Goal: Transaction & Acquisition: Purchase product/service

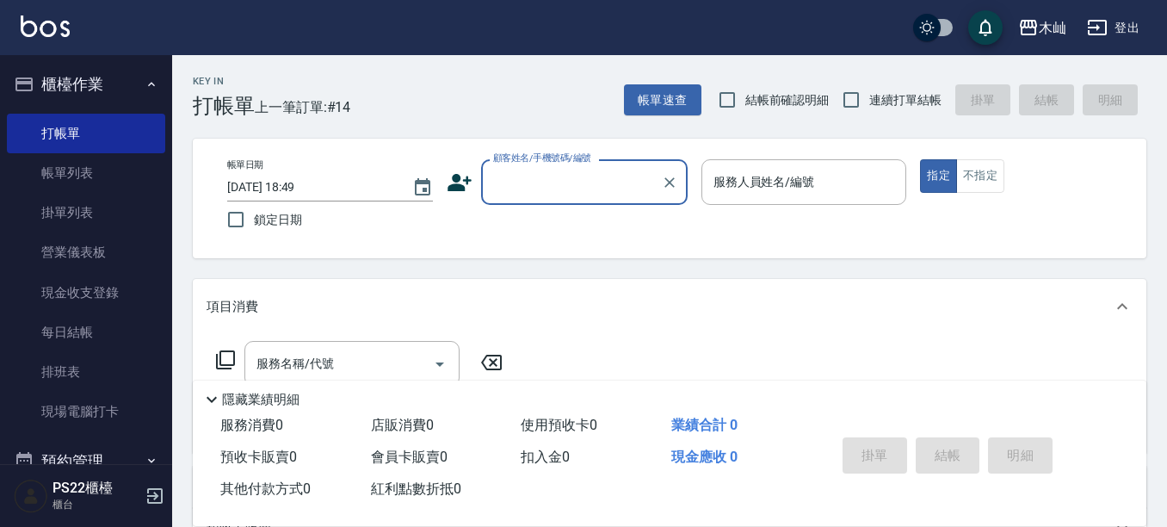
click at [525, 181] on input "顧客姓名/手機號碼/編號" at bounding box center [571, 182] width 165 height 30
click at [599, 234] on li "薏亘勞點/0983859889/" at bounding box center [584, 226] width 207 height 28
type input "薏亘勞點/0983859889/"
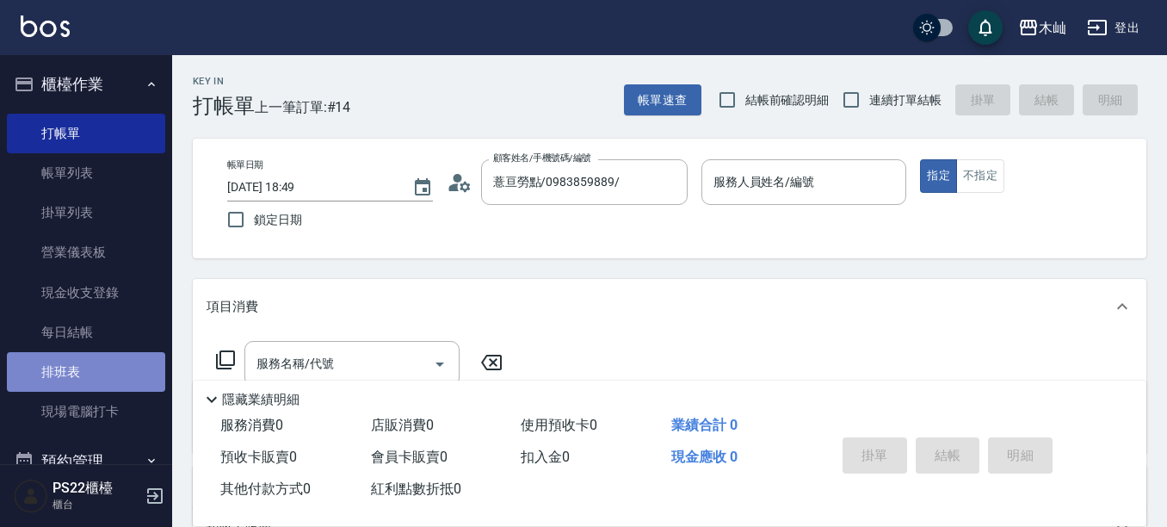
click at [99, 381] on link "排班表" at bounding box center [86, 372] width 158 height 40
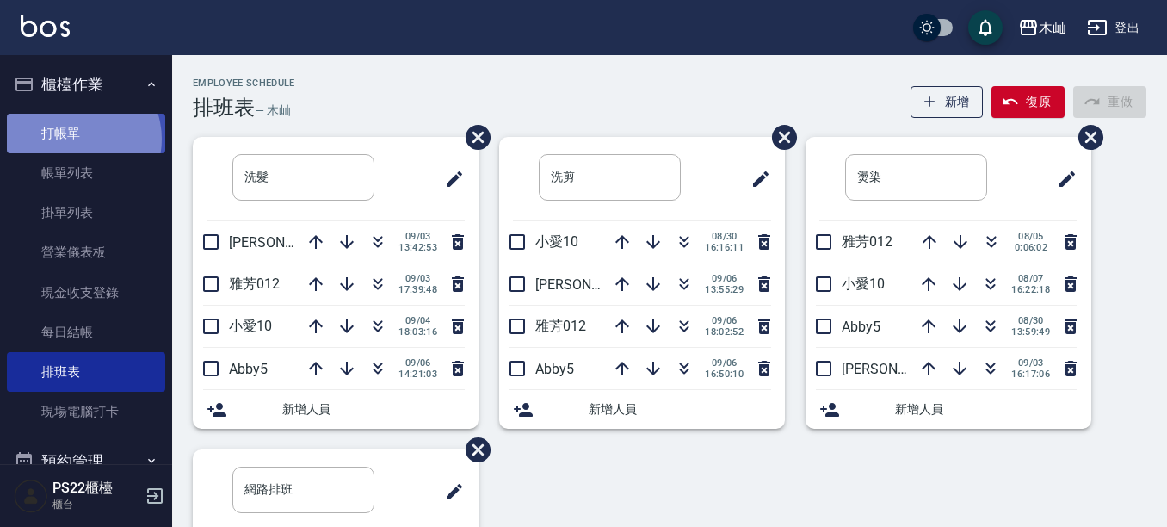
click at [75, 139] on link "打帳單" at bounding box center [86, 134] width 158 height 40
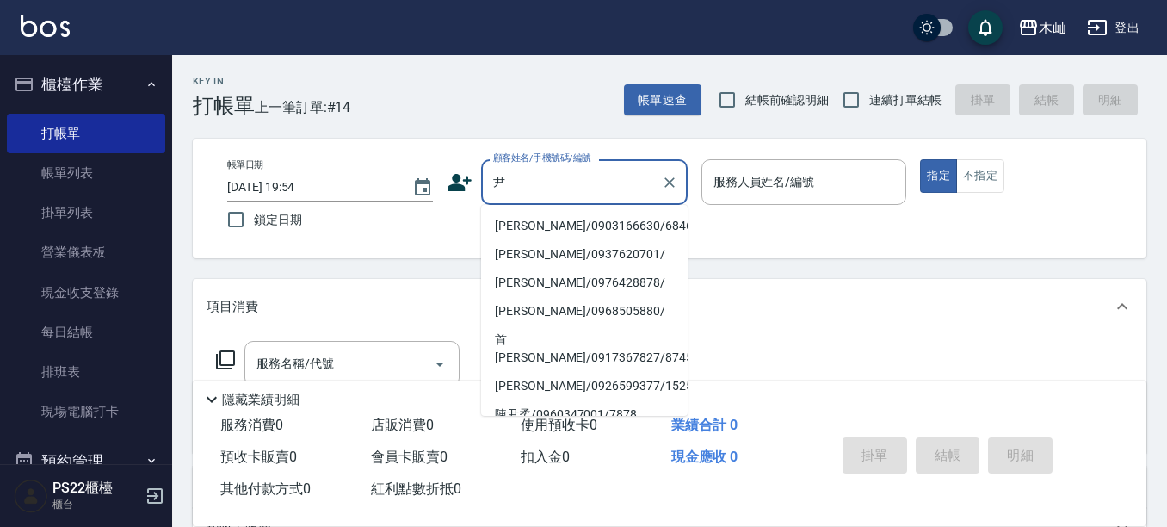
click at [509, 225] on li "[PERSON_NAME]/0903166630/6846" at bounding box center [584, 226] width 207 height 28
type input "[PERSON_NAME]/0903166630/6846"
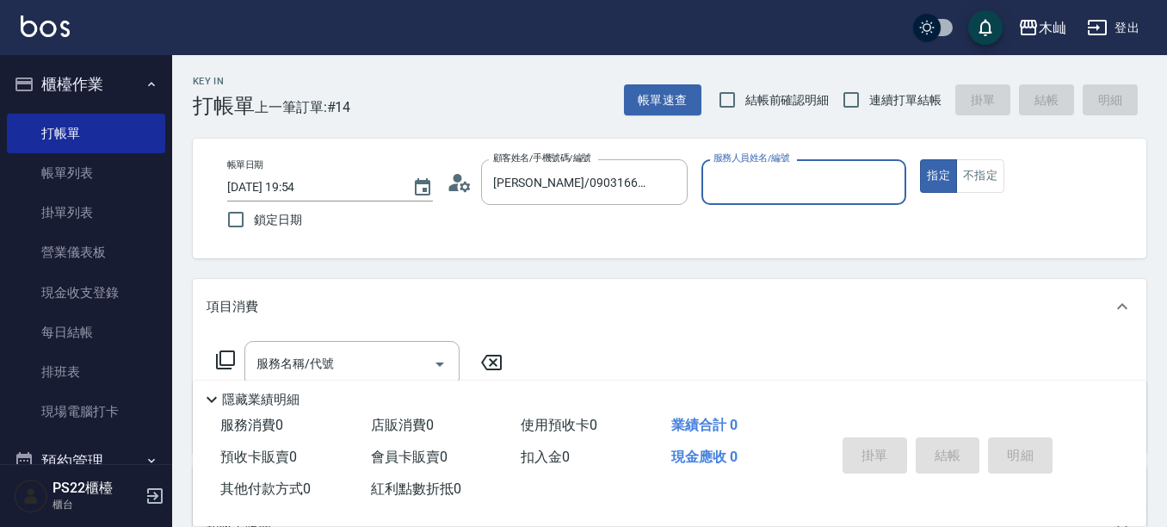
click at [462, 188] on icon at bounding box center [465, 186] width 10 height 10
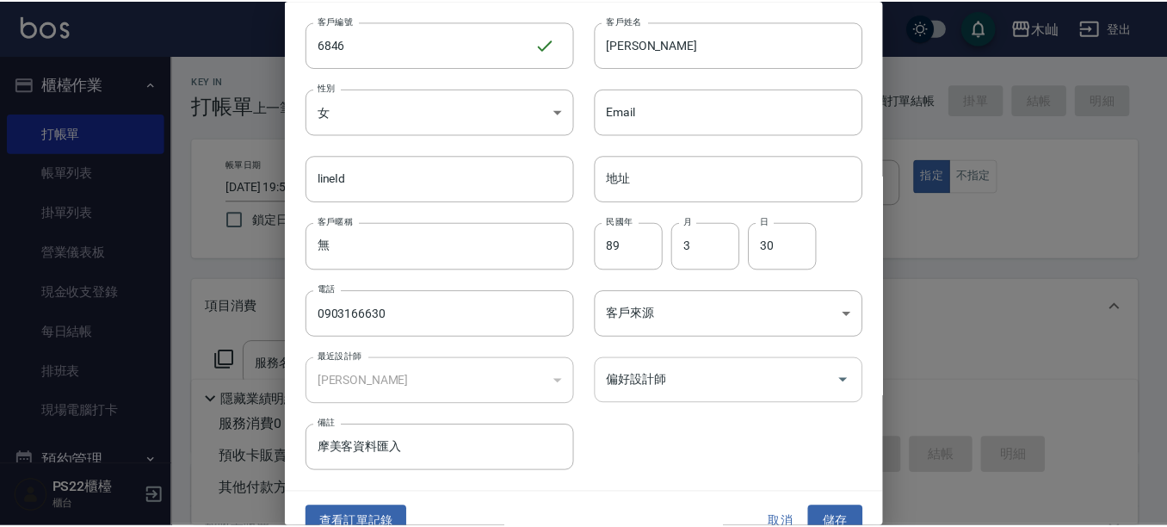
scroll to position [70, 0]
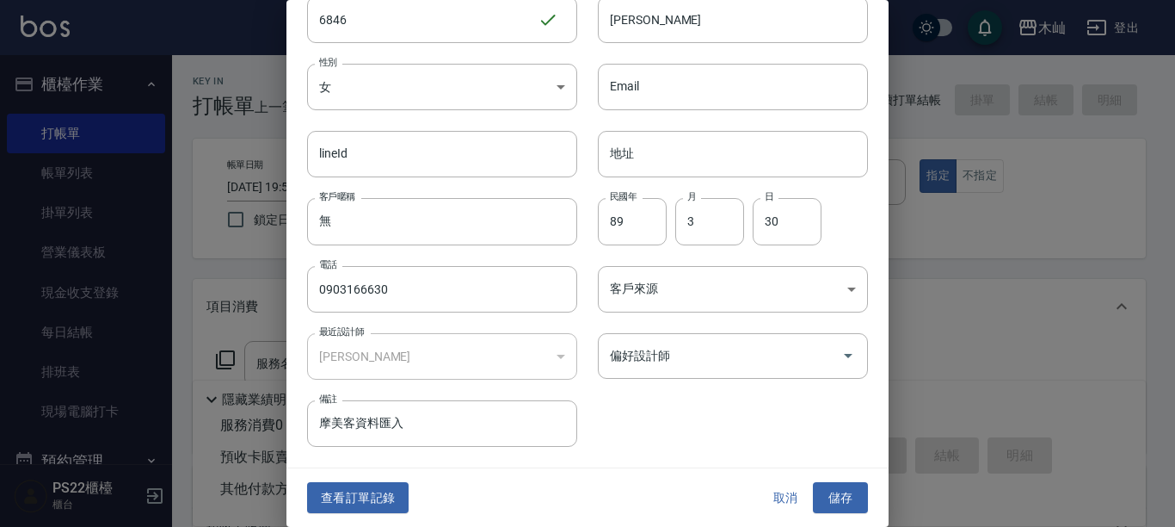
click at [767, 503] on button "取消" at bounding box center [785, 498] width 55 height 32
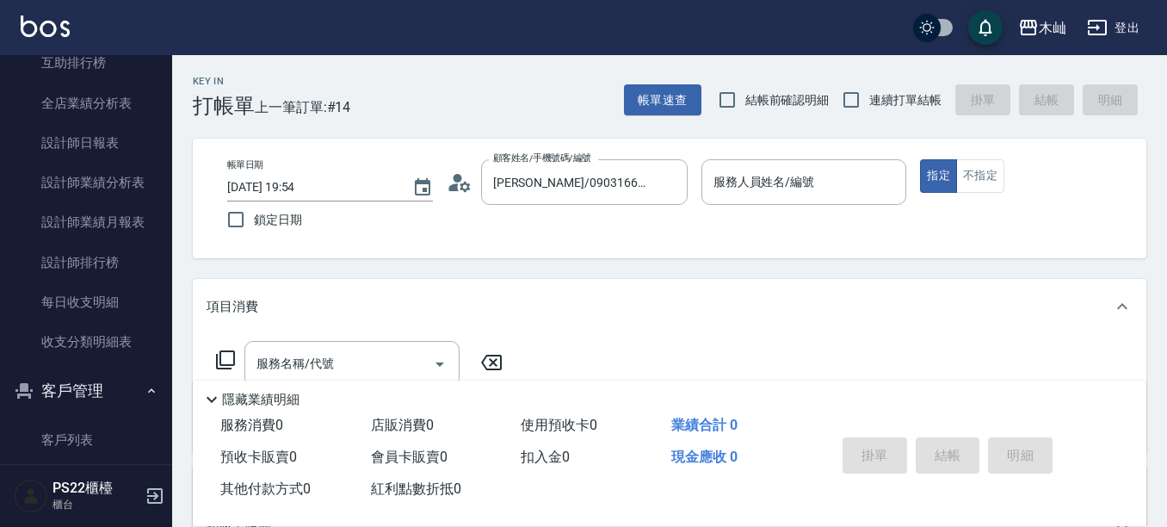
scroll to position [846, 0]
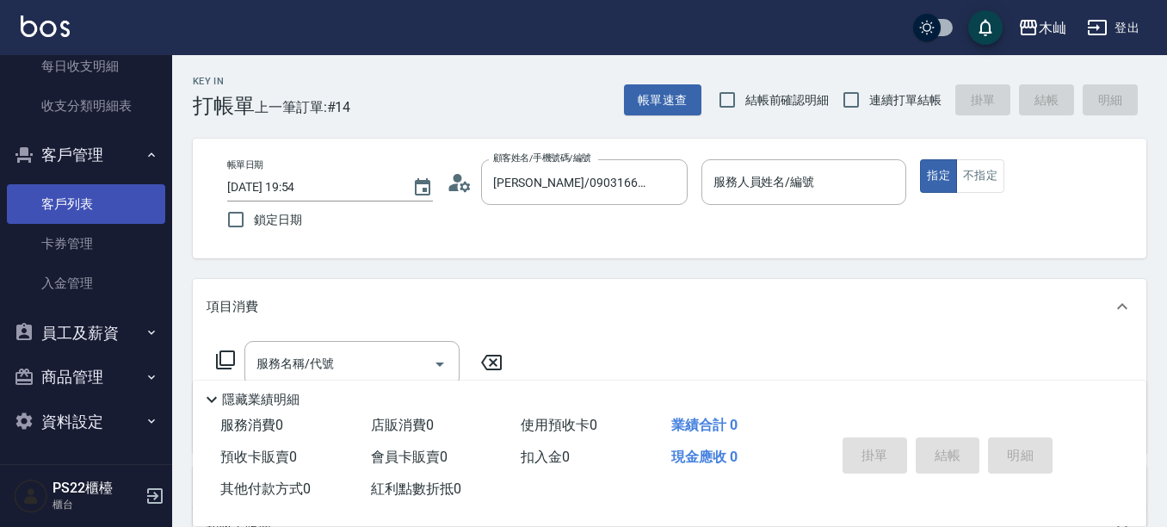
click at [119, 201] on link "客戶列表" at bounding box center [86, 204] width 158 height 40
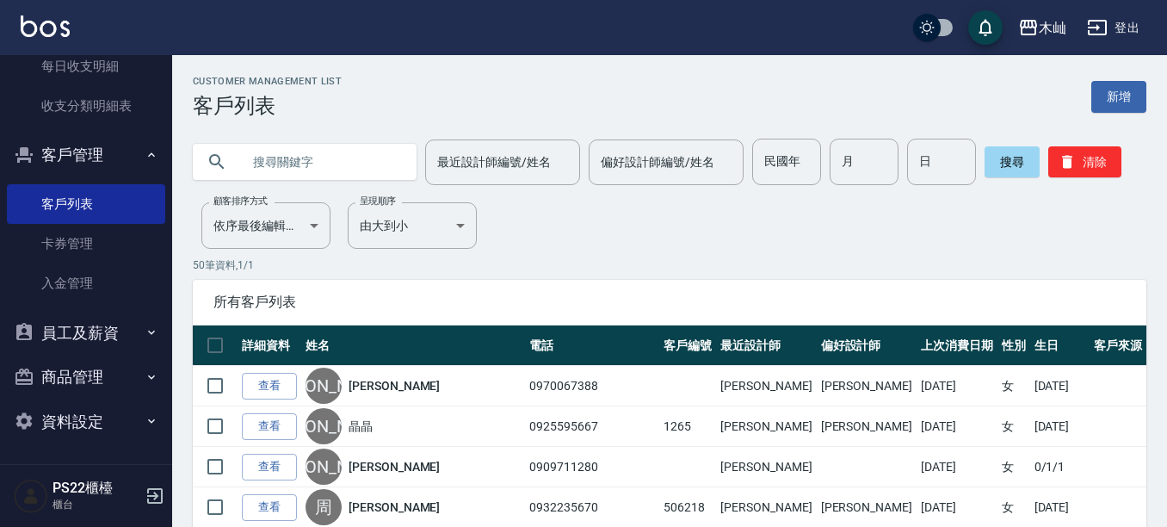
click at [331, 163] on input "text" at bounding box center [322, 162] width 162 height 46
type input "[PERSON_NAME]"
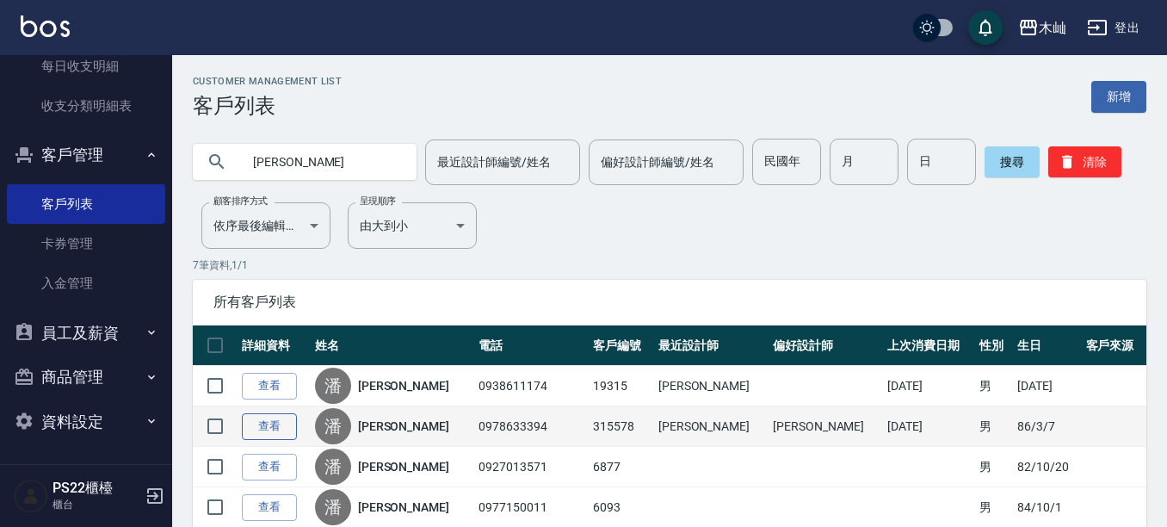
click at [275, 418] on link "查看" at bounding box center [269, 426] width 55 height 27
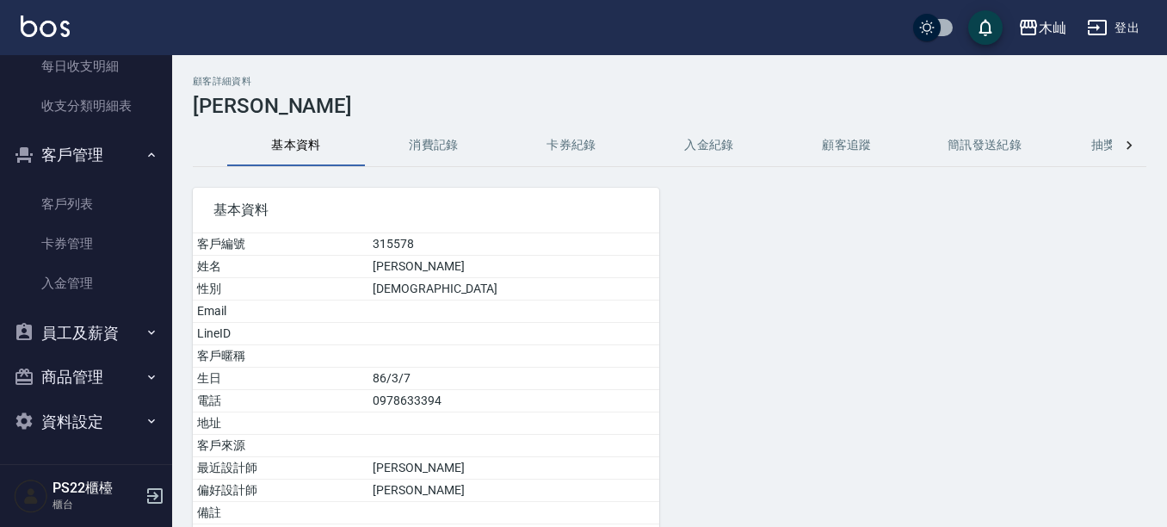
click at [461, 145] on button "消費記錄" at bounding box center [434, 145] width 138 height 41
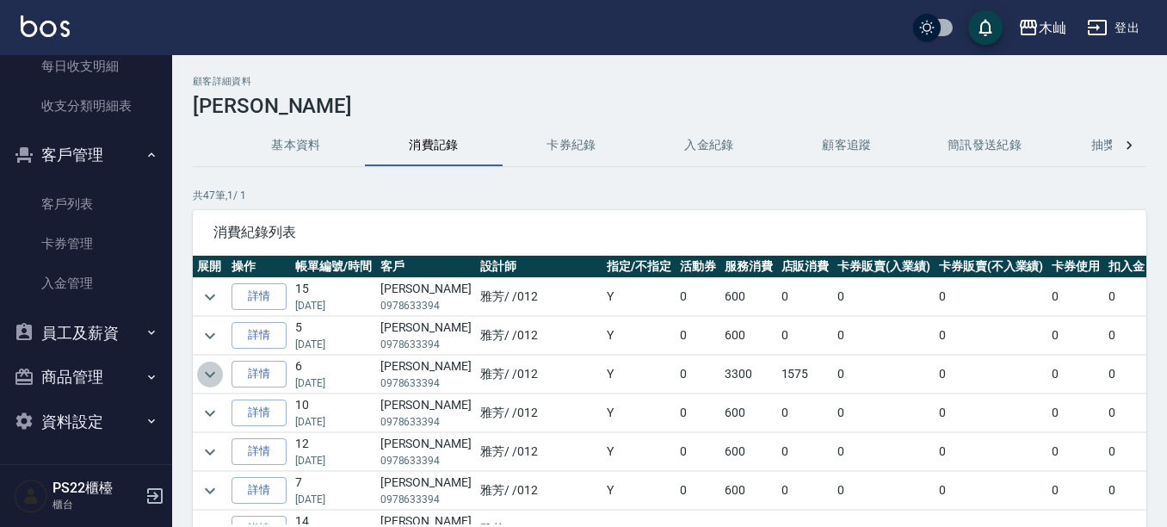
click at [215, 372] on icon "expand row" at bounding box center [210, 374] width 21 height 21
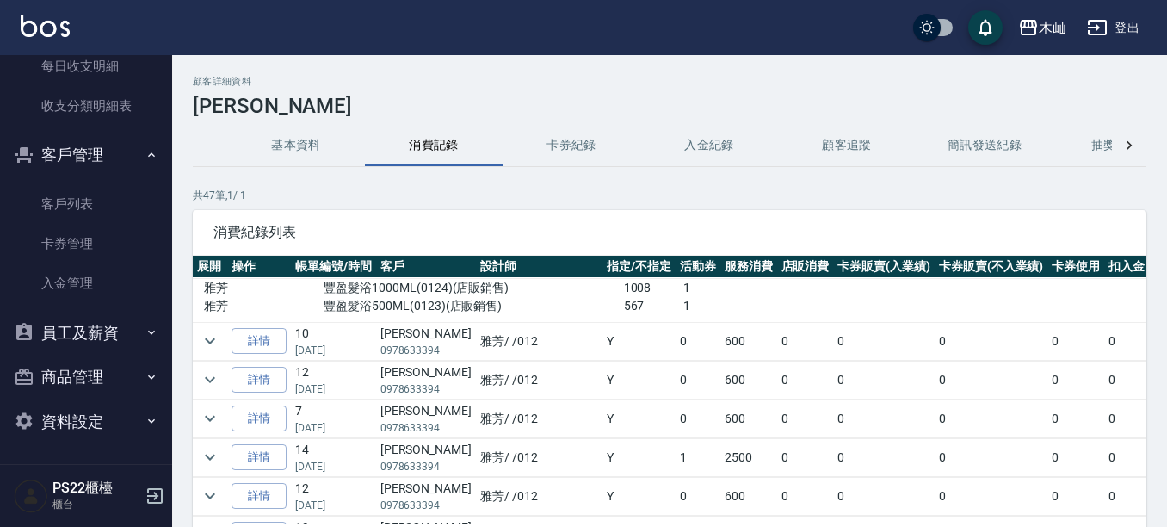
scroll to position [258, 0]
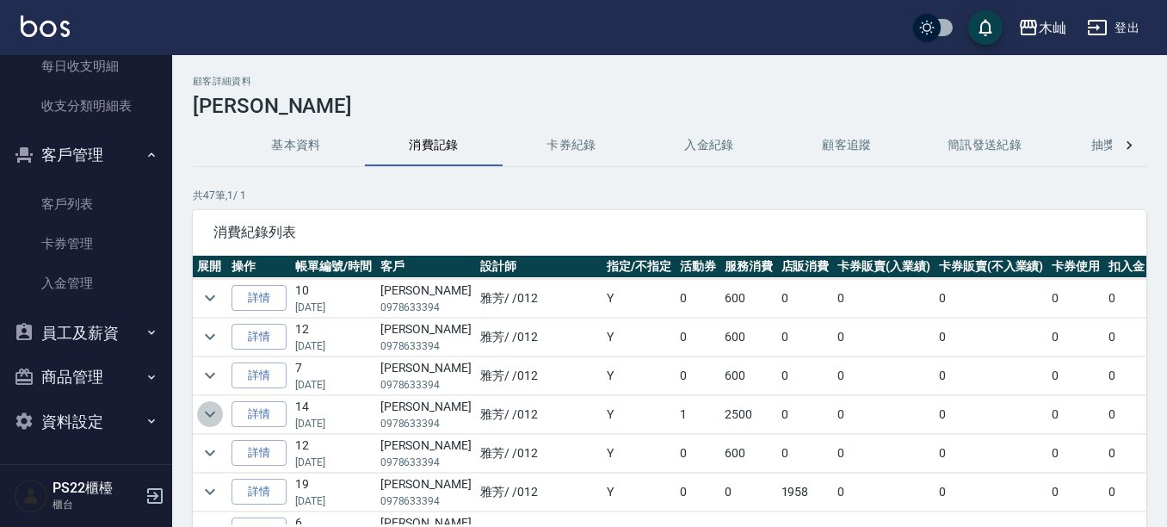
click at [211, 414] on icon "expand row" at bounding box center [210, 414] width 21 height 21
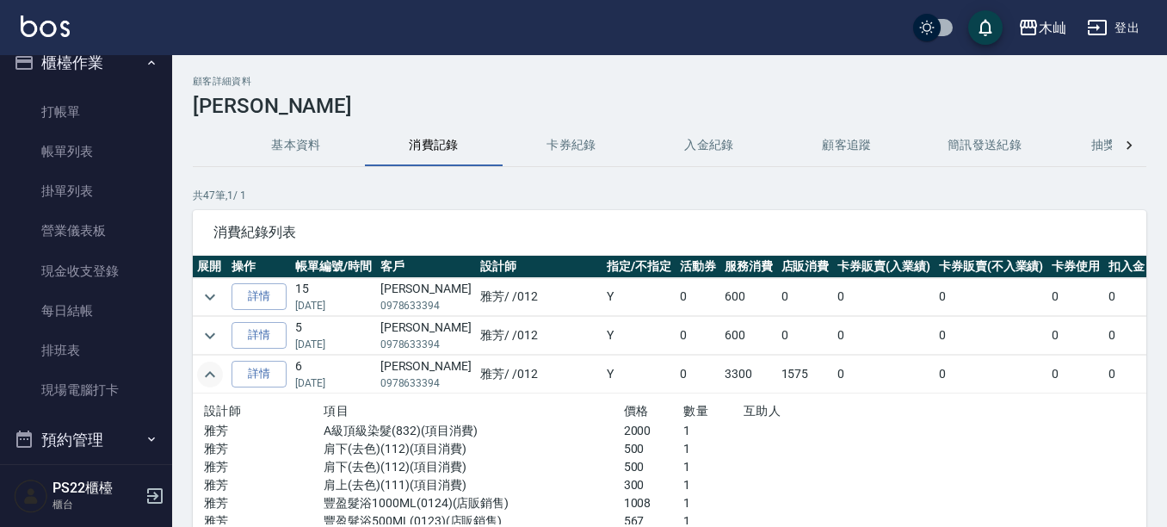
scroll to position [0, 0]
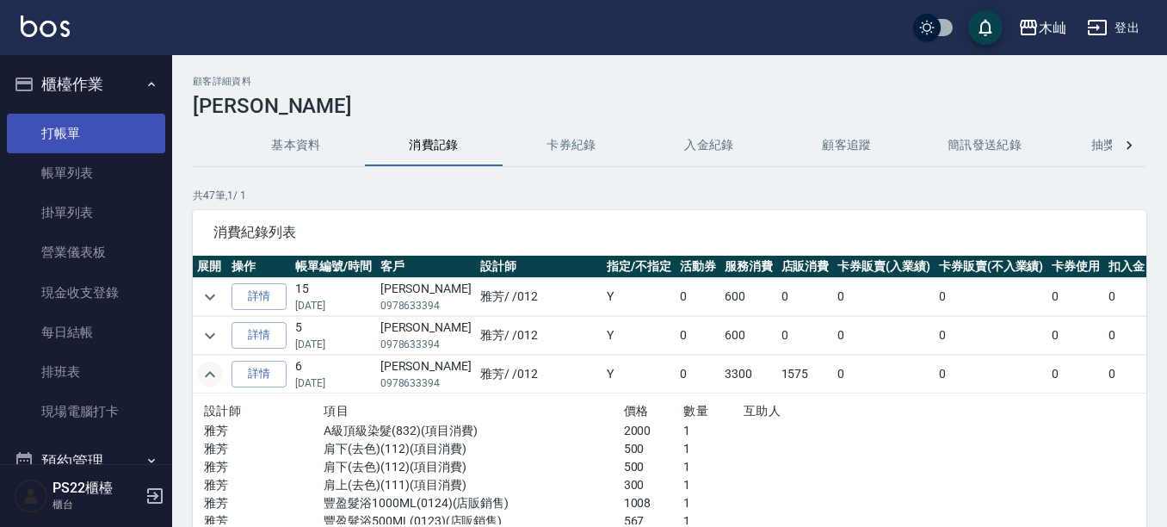
click at [59, 141] on link "打帳單" at bounding box center [86, 134] width 158 height 40
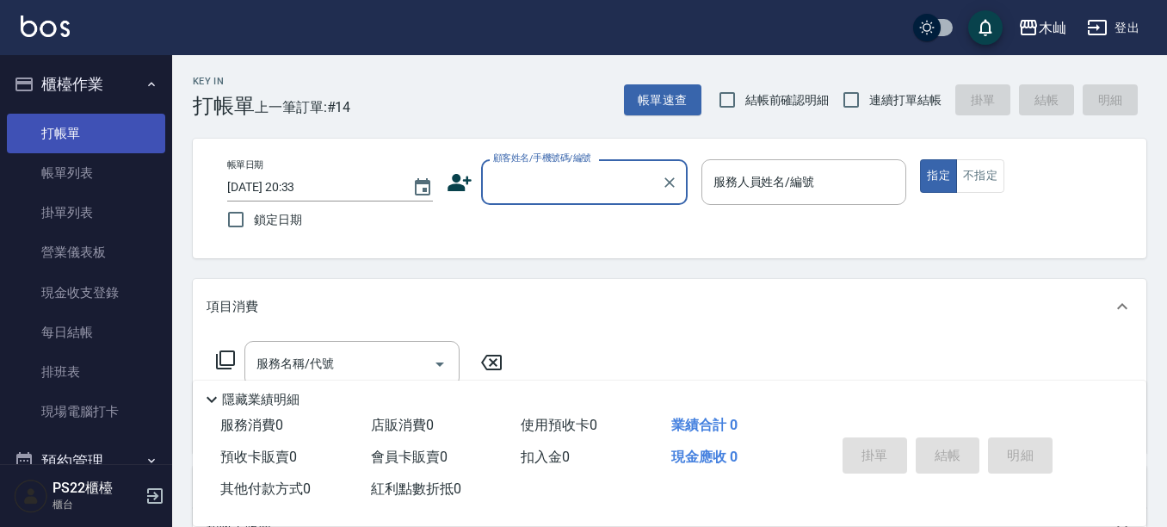
click at [59, 141] on link "打帳單" at bounding box center [86, 134] width 158 height 40
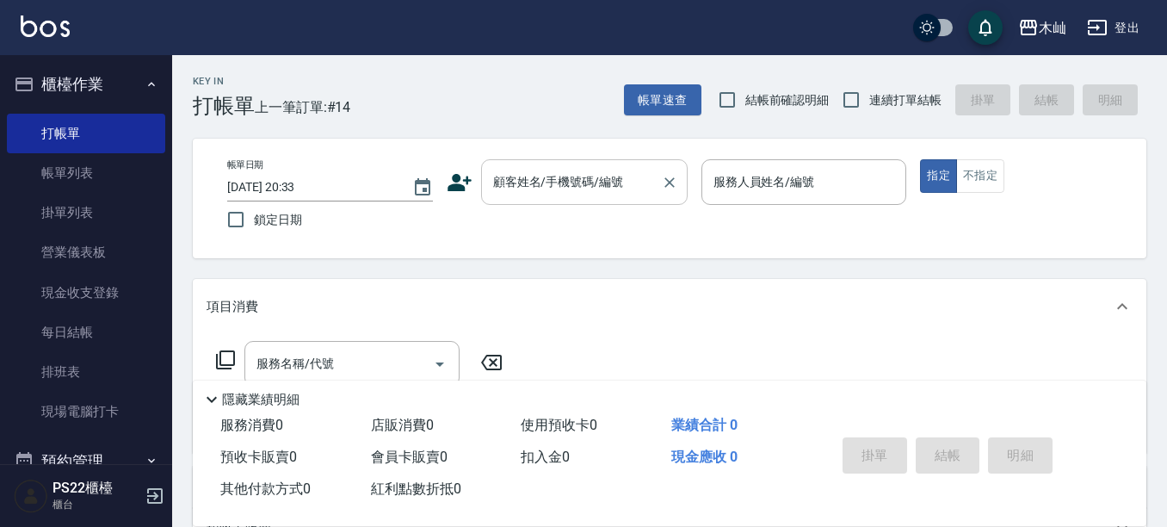
click at [544, 200] on div "顧客姓名/手機號碼/編號" at bounding box center [584, 182] width 207 height 46
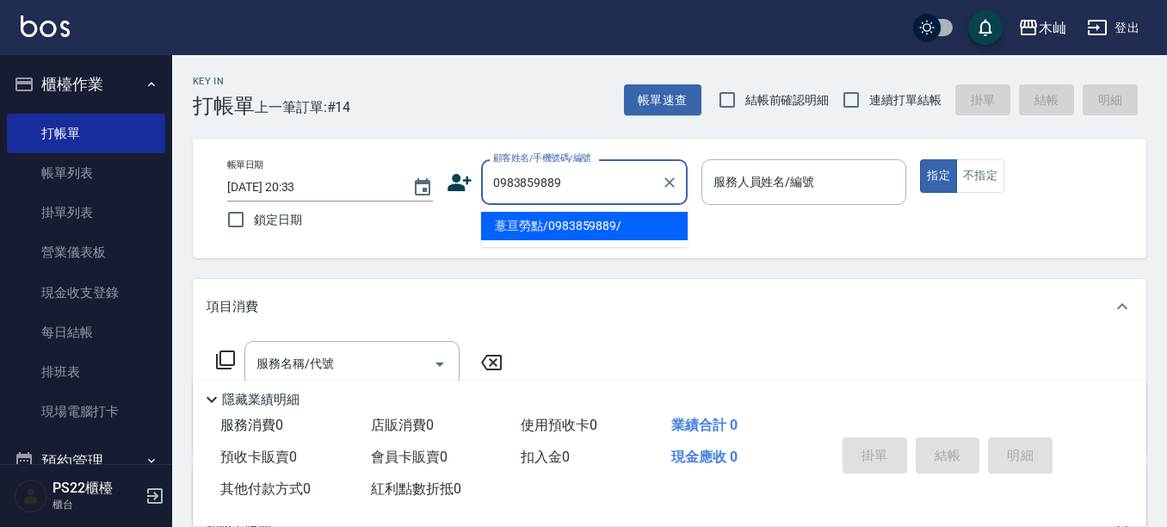
click at [517, 225] on li "薏亘勞點/0983859889/" at bounding box center [584, 226] width 207 height 28
type input "薏亘勞點/0983859889/"
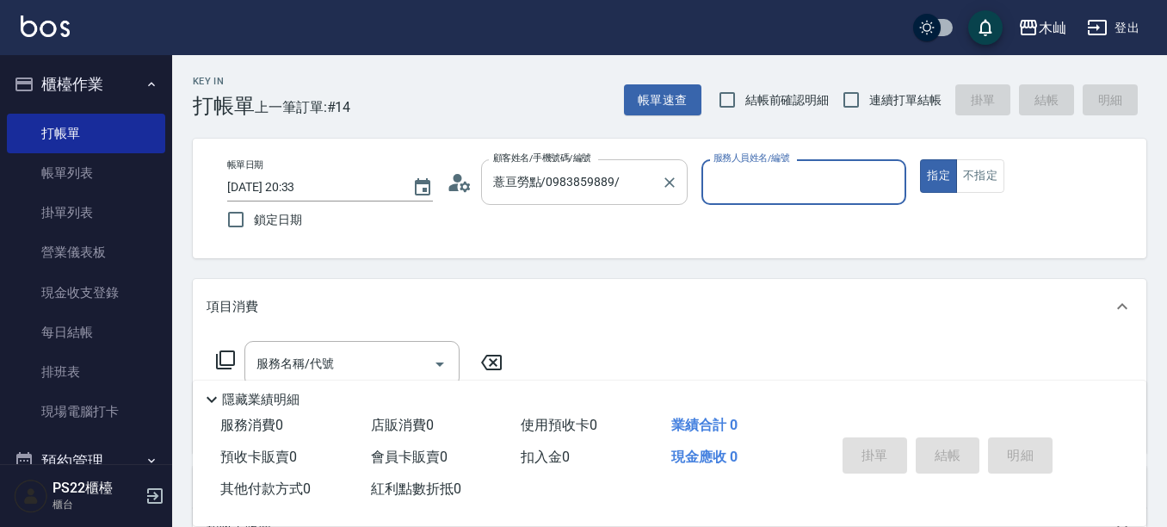
click at [565, 182] on input "薏亘勞點/0983859889/" at bounding box center [571, 182] width 165 height 30
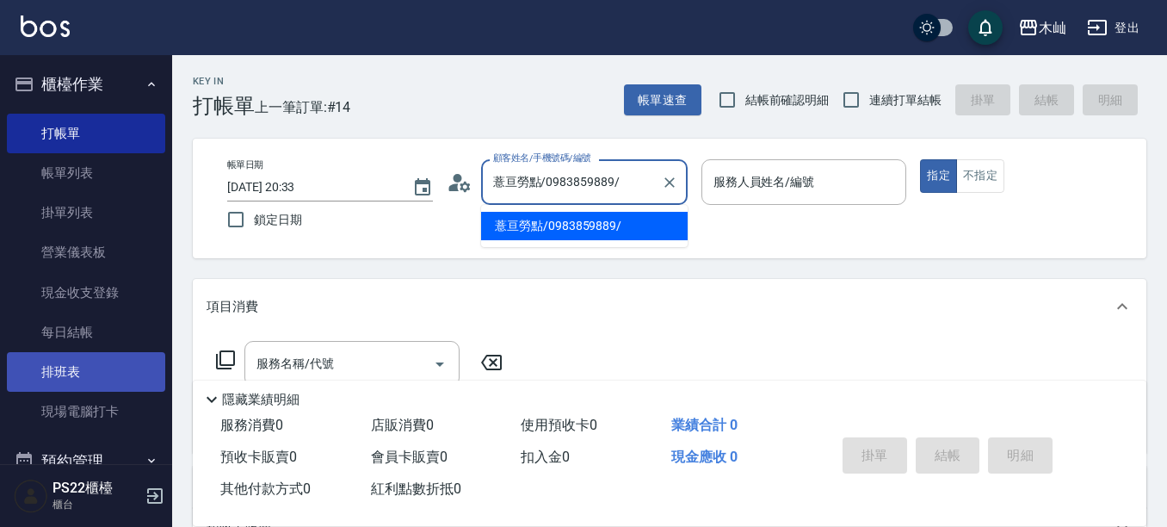
click at [74, 378] on link "排班表" at bounding box center [86, 372] width 158 height 40
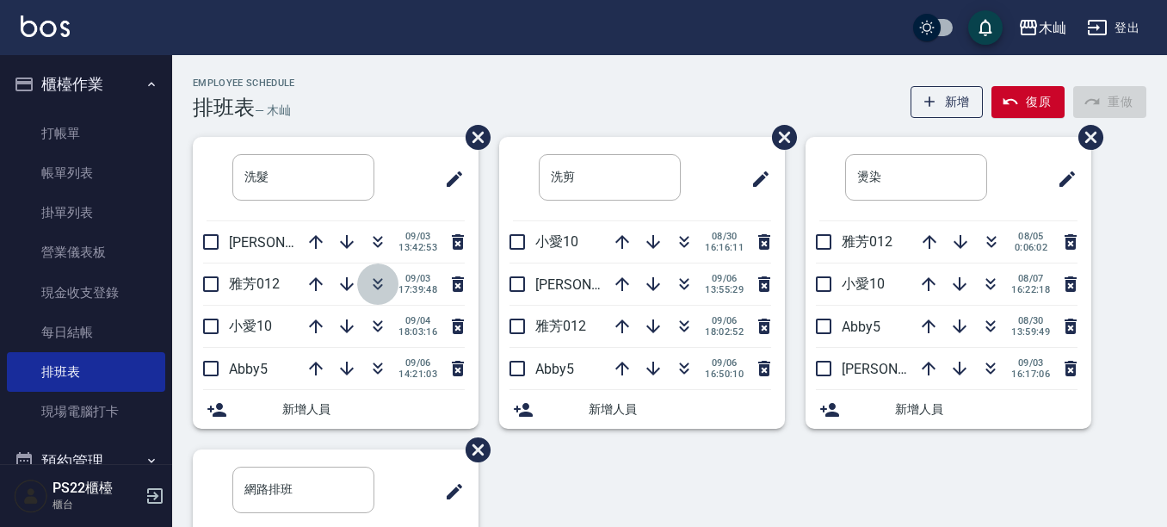
click at [372, 284] on icon "button" at bounding box center [377, 284] width 21 height 21
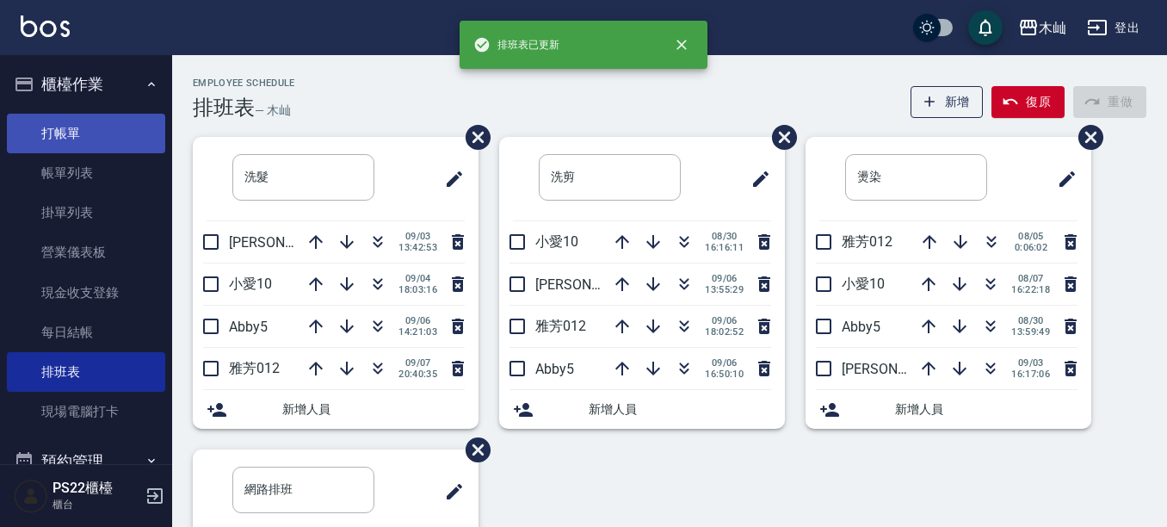
click at [106, 130] on link "打帳單" at bounding box center [86, 134] width 158 height 40
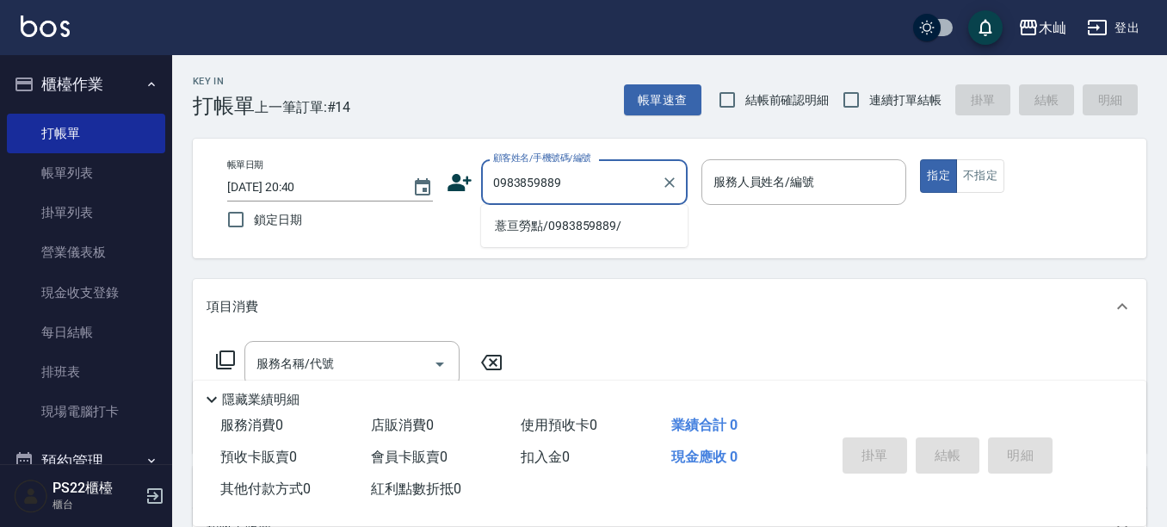
click at [549, 226] on li "薏亘勞點/0983859889/" at bounding box center [584, 226] width 207 height 28
type input "薏亘勞點/0983859889/"
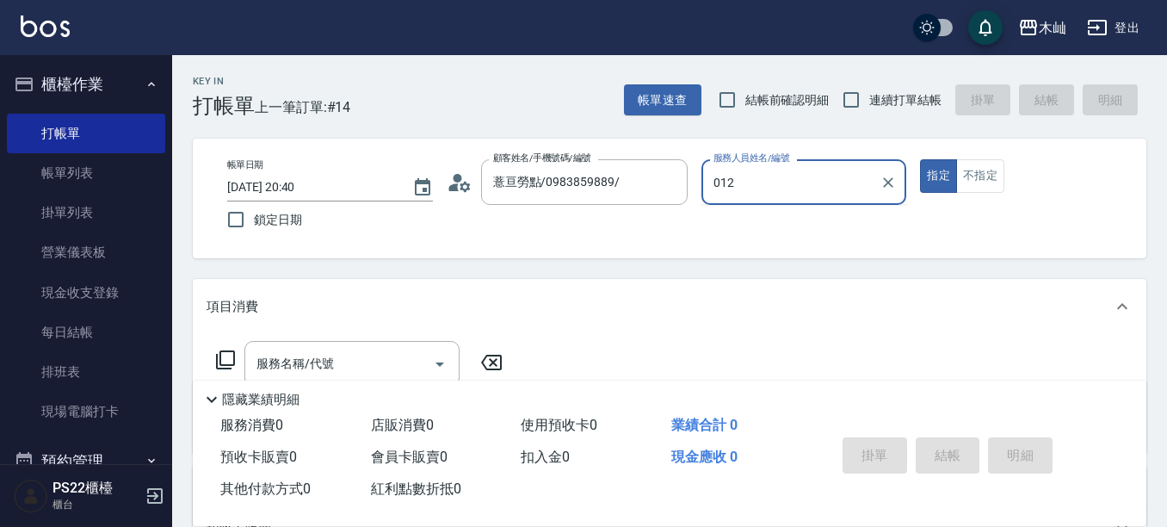
type input "012"
type button "true"
type input "雅芳-012"
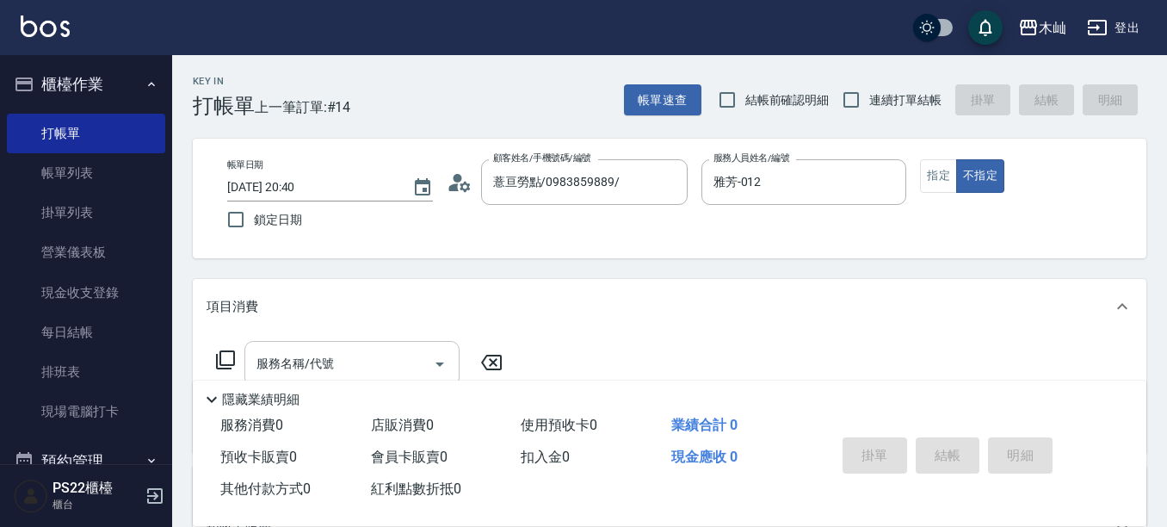
click at [355, 357] on input "服務名稱/代號" at bounding box center [339, 364] width 174 height 30
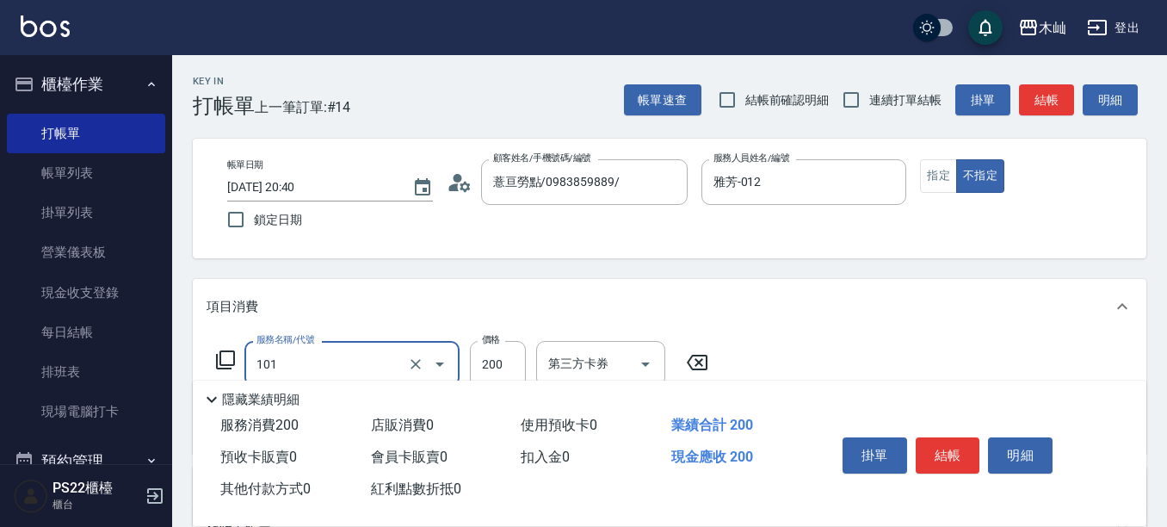
type input "洗髮(101)"
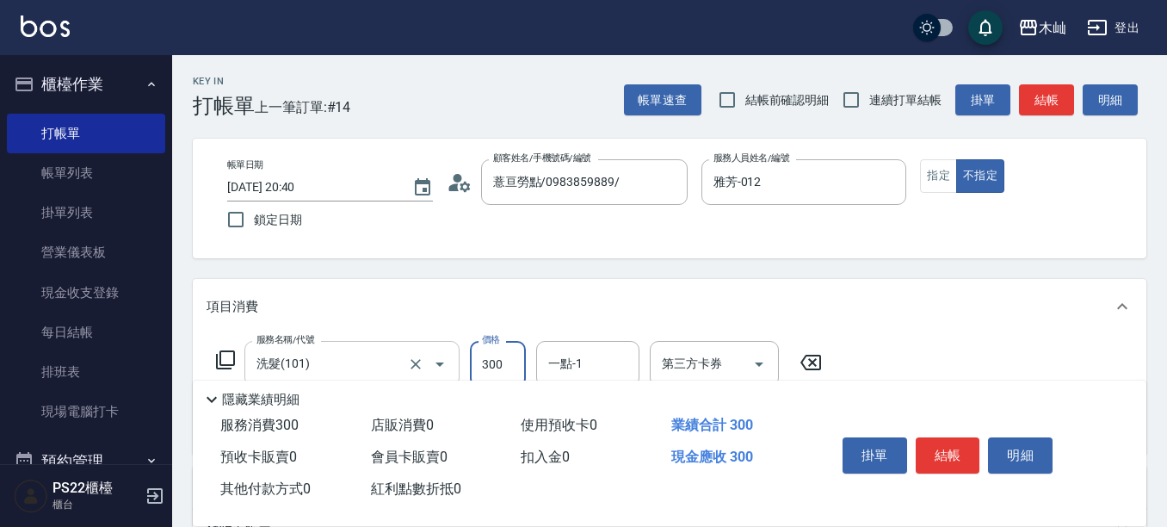
type input "300"
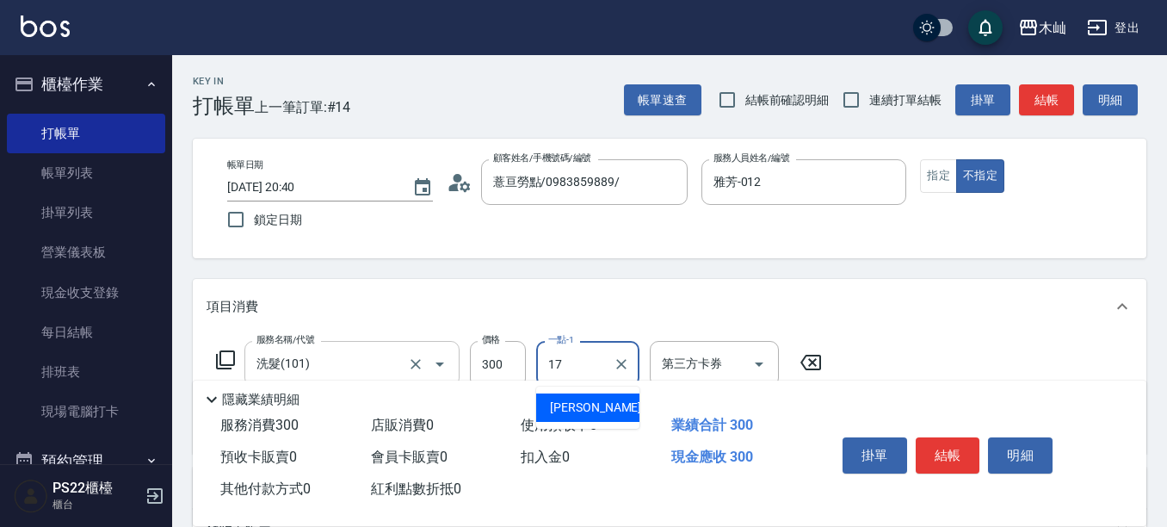
type input "[PERSON_NAME]-17"
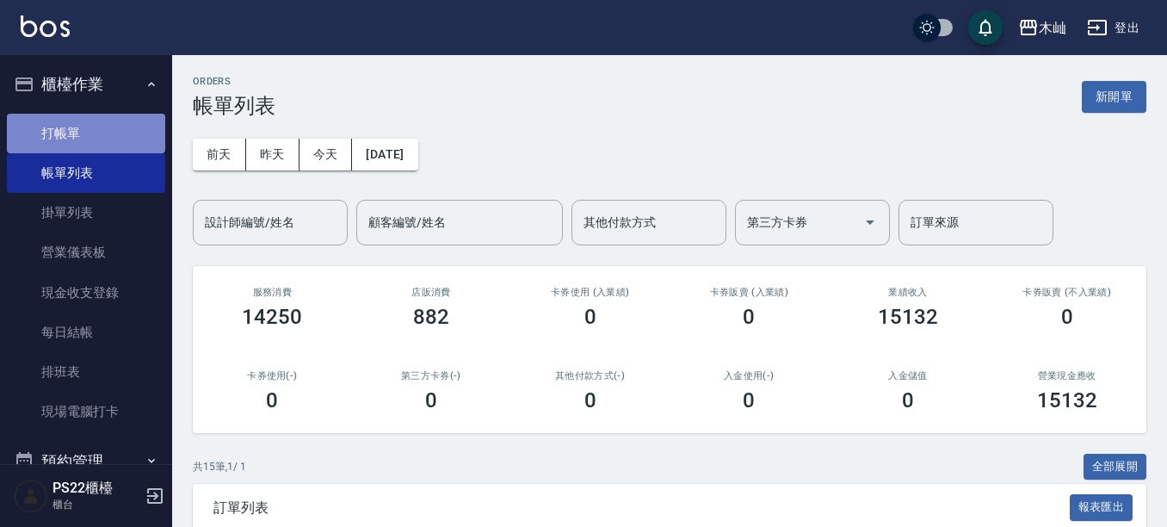
click at [102, 128] on link "打帳單" at bounding box center [86, 134] width 158 height 40
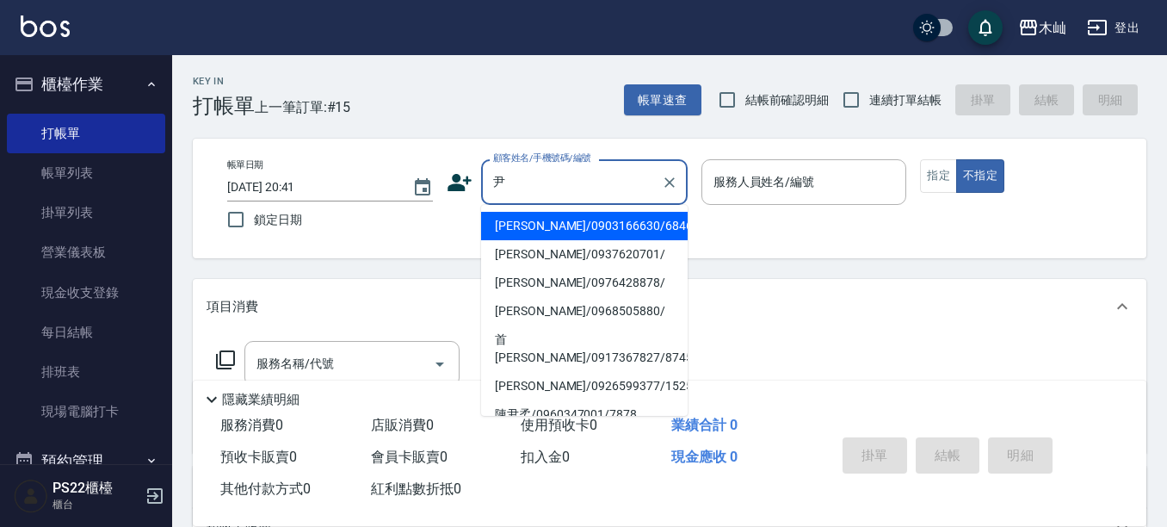
click at [571, 225] on li "[PERSON_NAME]/0903166630/6846" at bounding box center [584, 226] width 207 height 28
type input "[PERSON_NAME]/0903166630/6846"
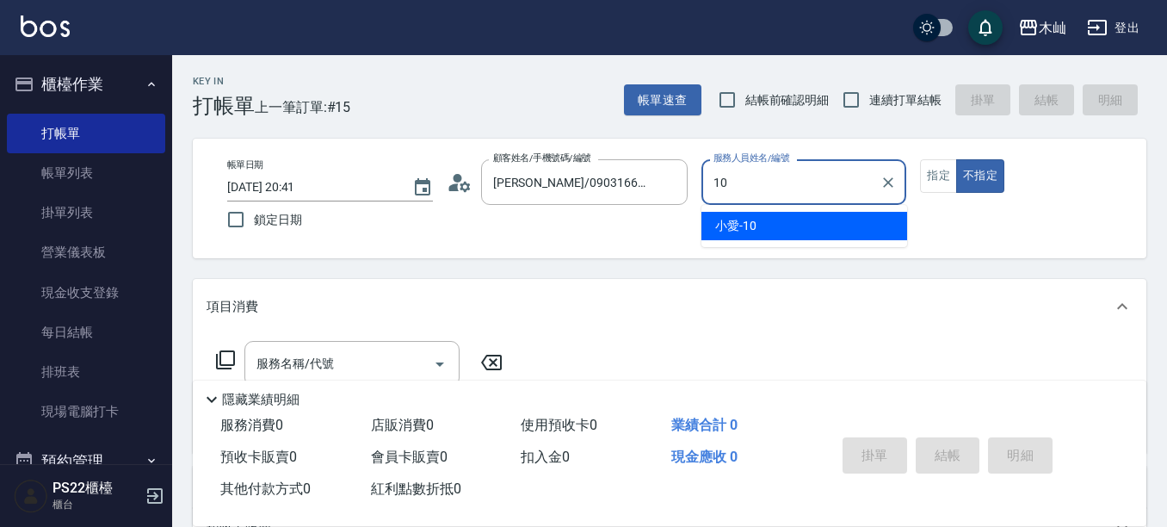
type input "小愛-10"
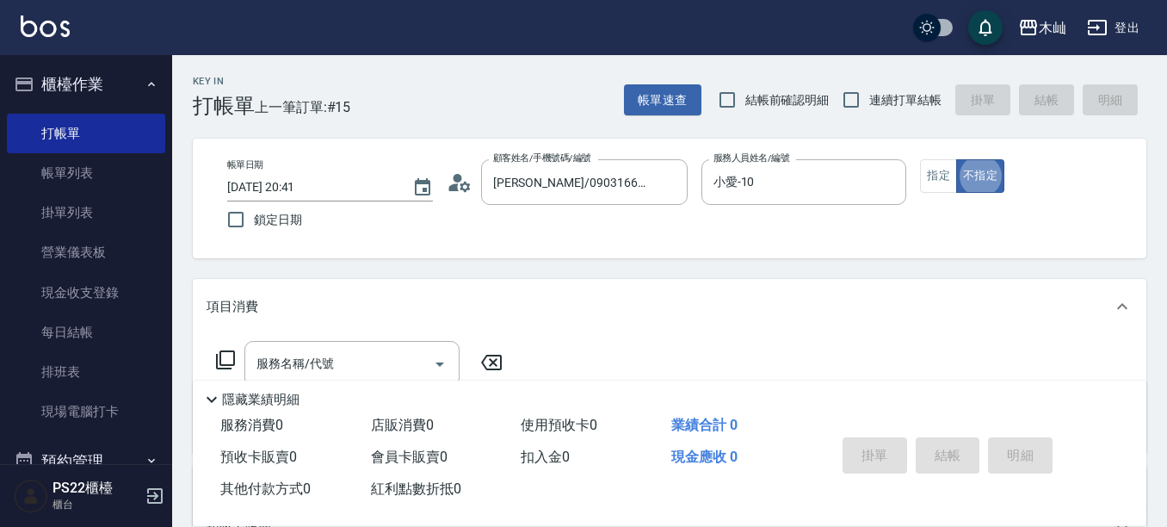
type button "false"
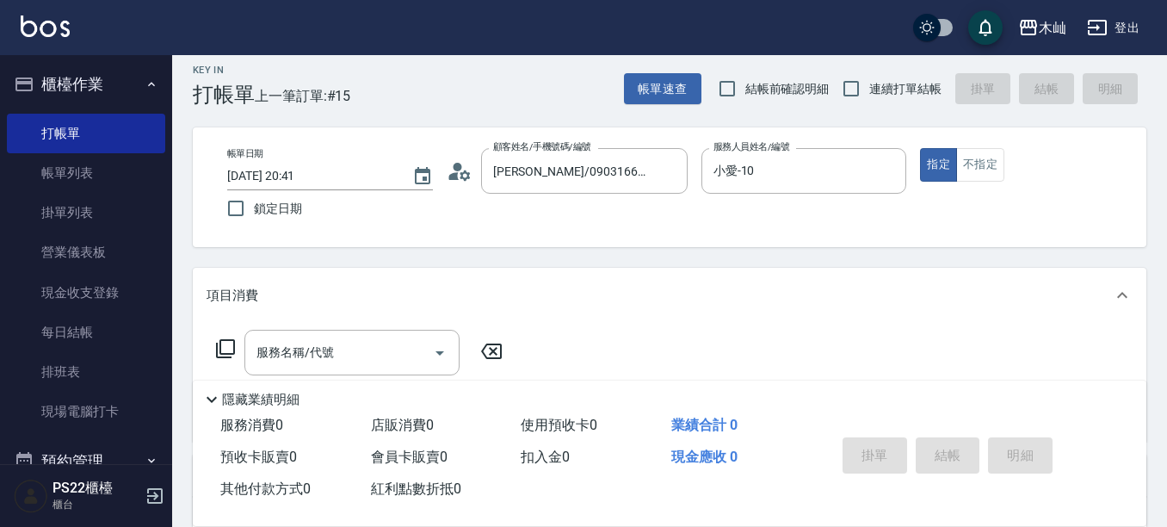
scroll to position [86, 0]
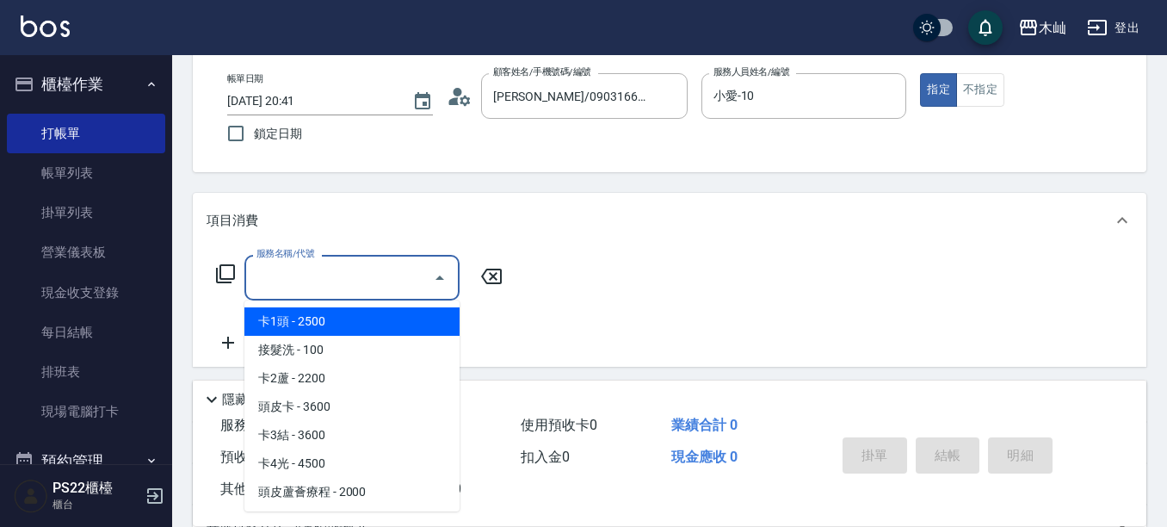
click at [359, 266] on input "服務名稱/代號" at bounding box center [339, 277] width 174 height 30
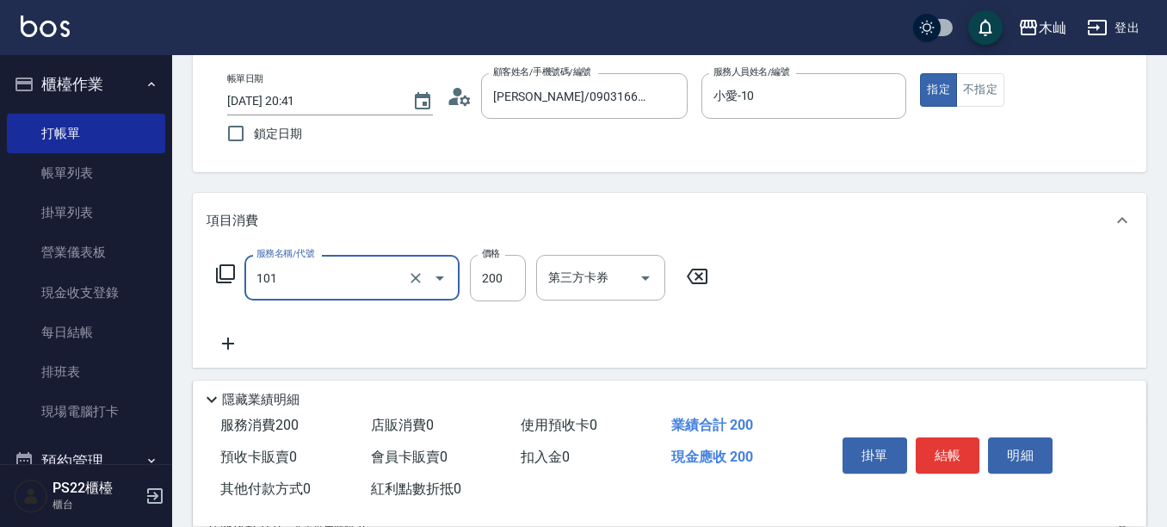
type input "洗髮(101)"
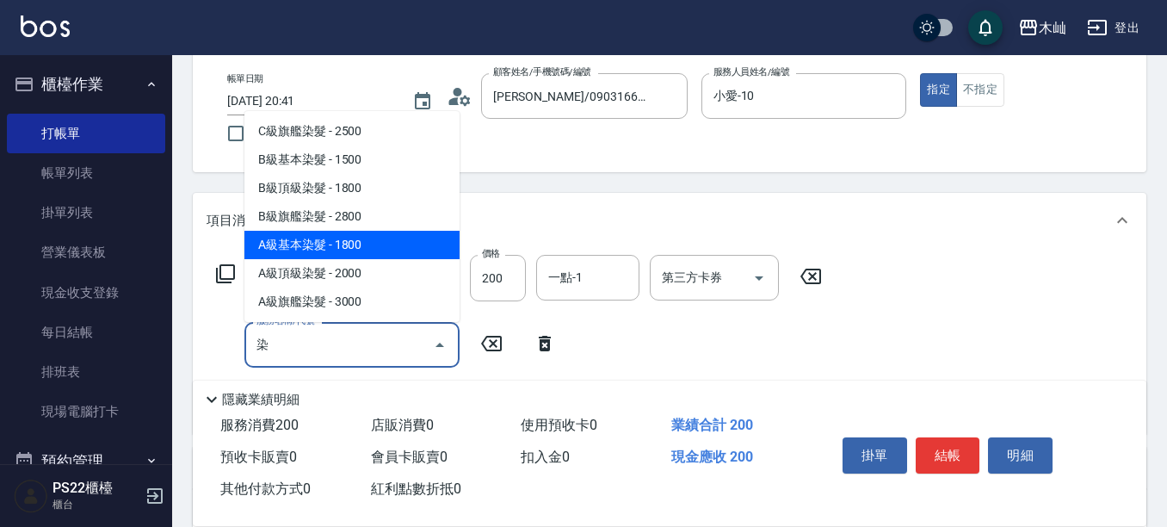
click at [386, 250] on span "A級基本染髮 - 1800" at bounding box center [351, 245] width 215 height 28
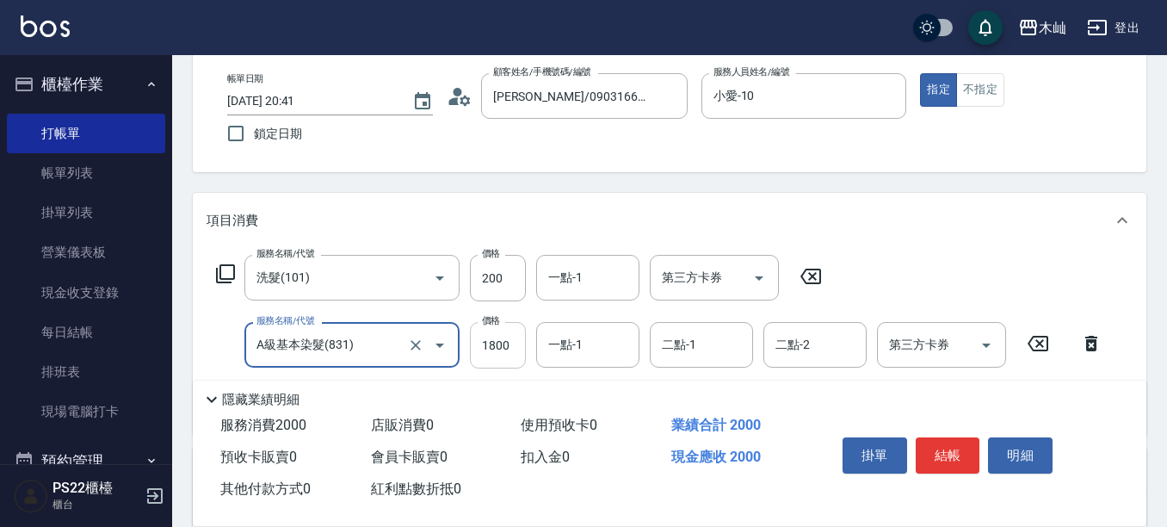
type input "A級基本染髮(831)"
click at [510, 348] on input "1800" at bounding box center [498, 345] width 56 height 46
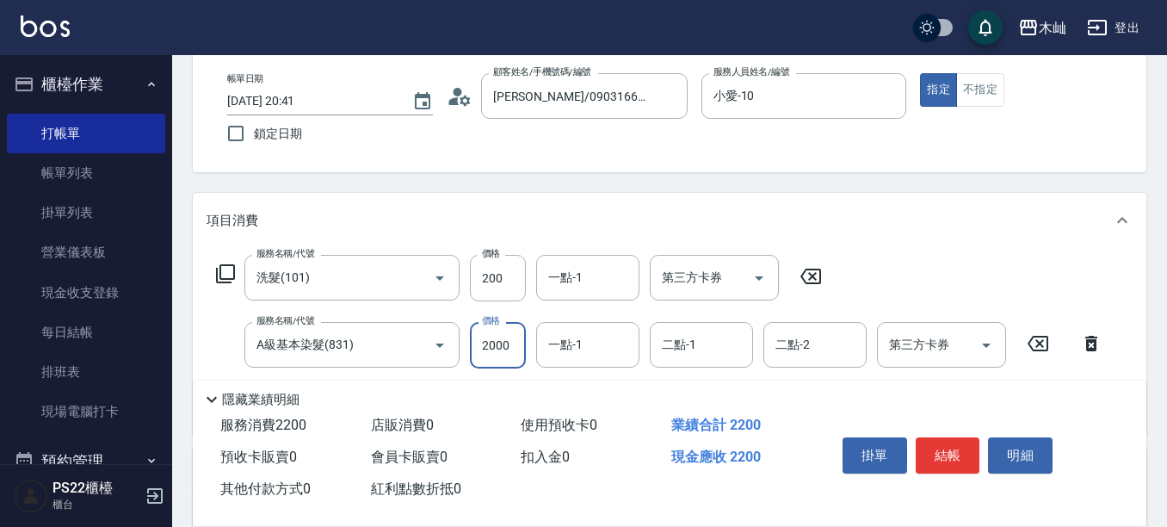
type input "2000"
type input "Abby-5"
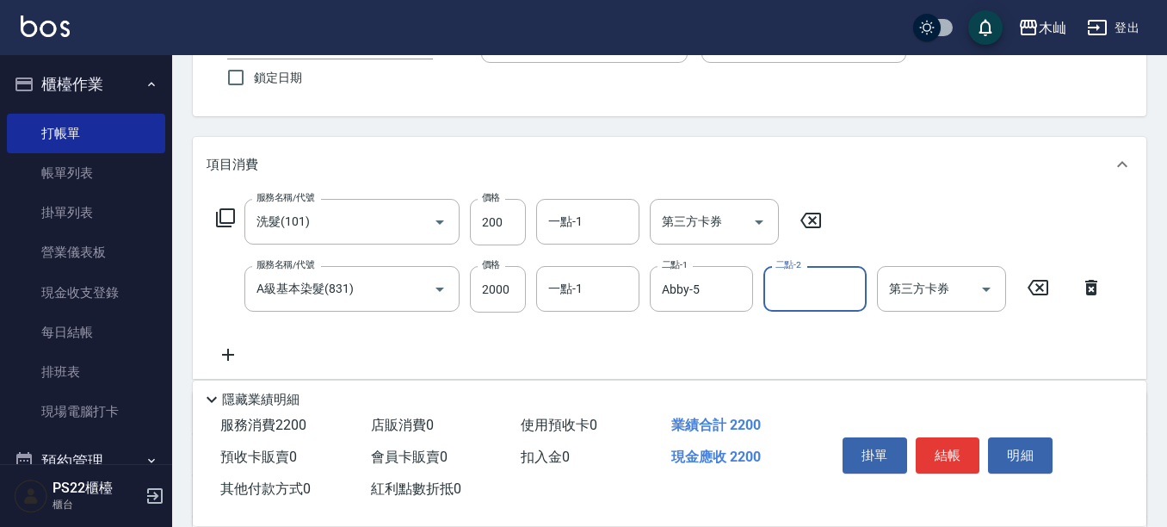
scroll to position [172, 0]
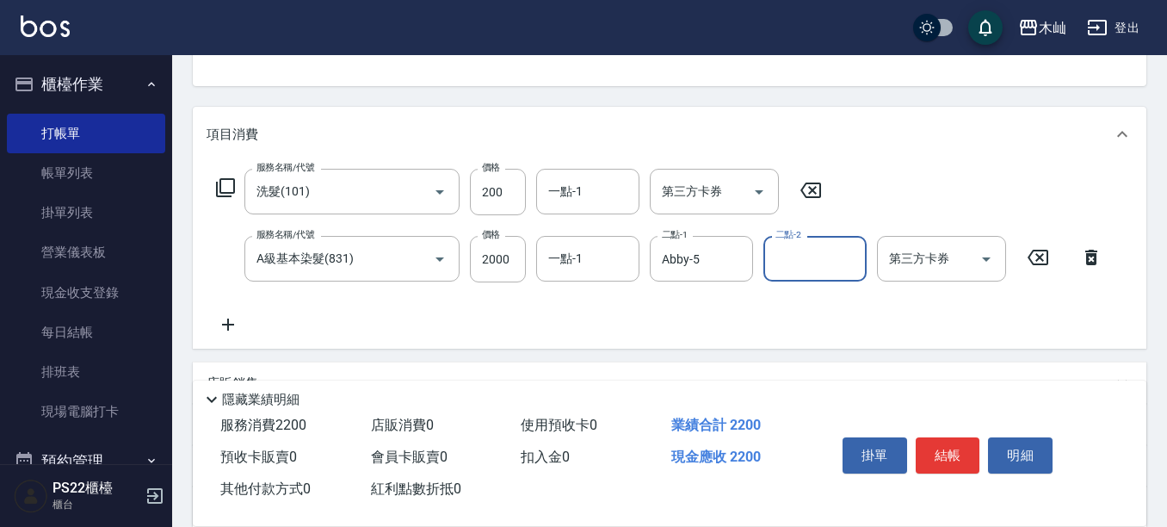
click at [227, 323] on icon at bounding box center [228, 324] width 43 height 21
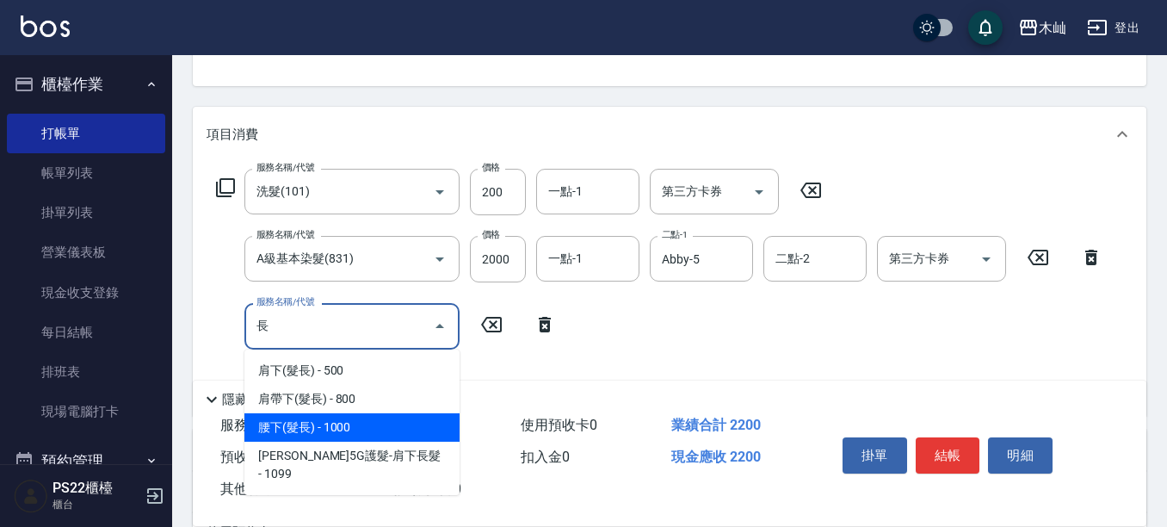
click at [383, 433] on span "腰下(髮長) - 1000" at bounding box center [351, 427] width 215 height 28
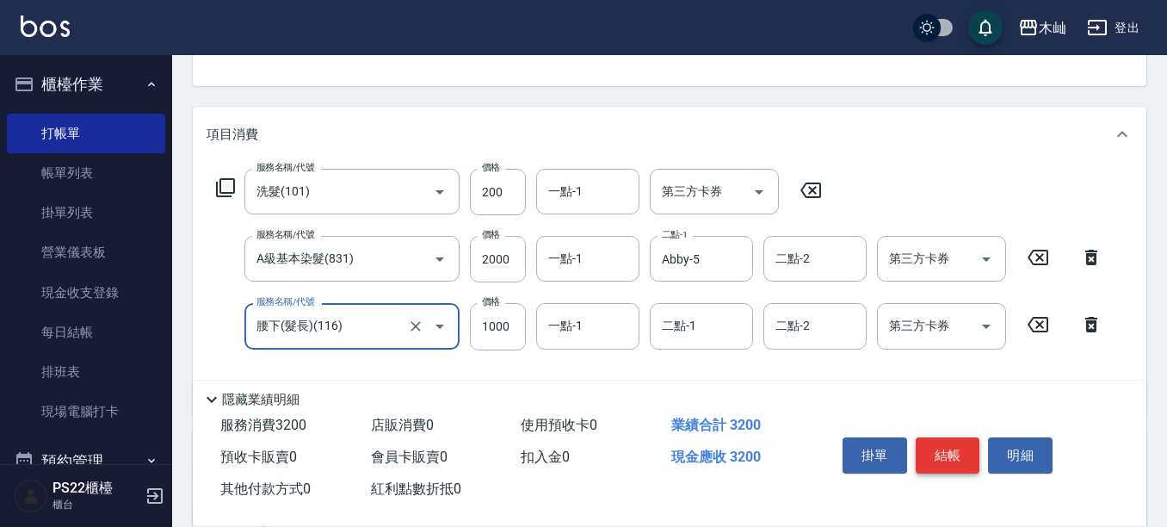
type input "腰下(髮長)(116)"
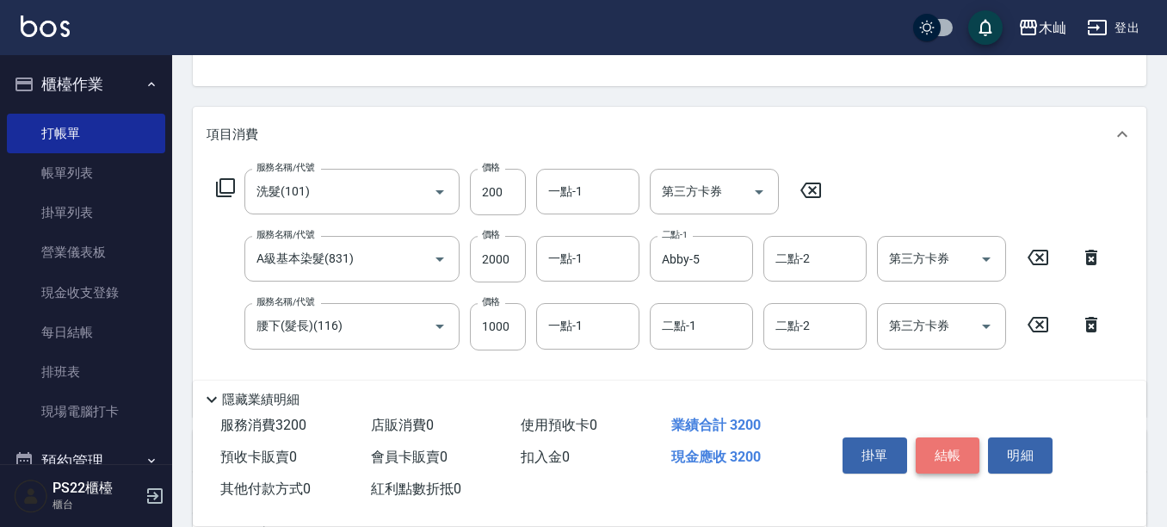
click at [962, 447] on button "結帳" at bounding box center [948, 455] width 65 height 36
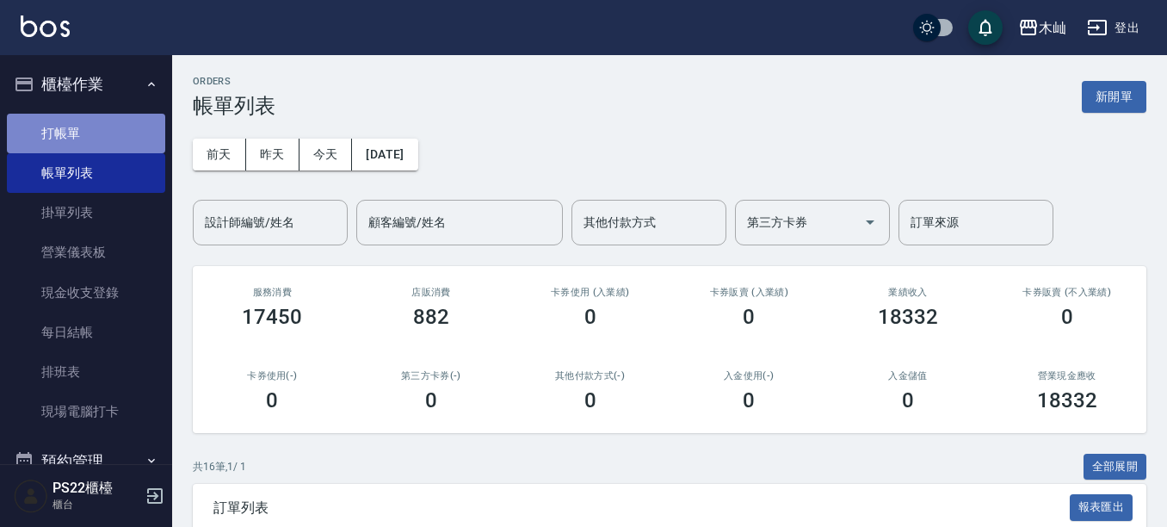
click at [139, 131] on link "打帳單" at bounding box center [86, 134] width 158 height 40
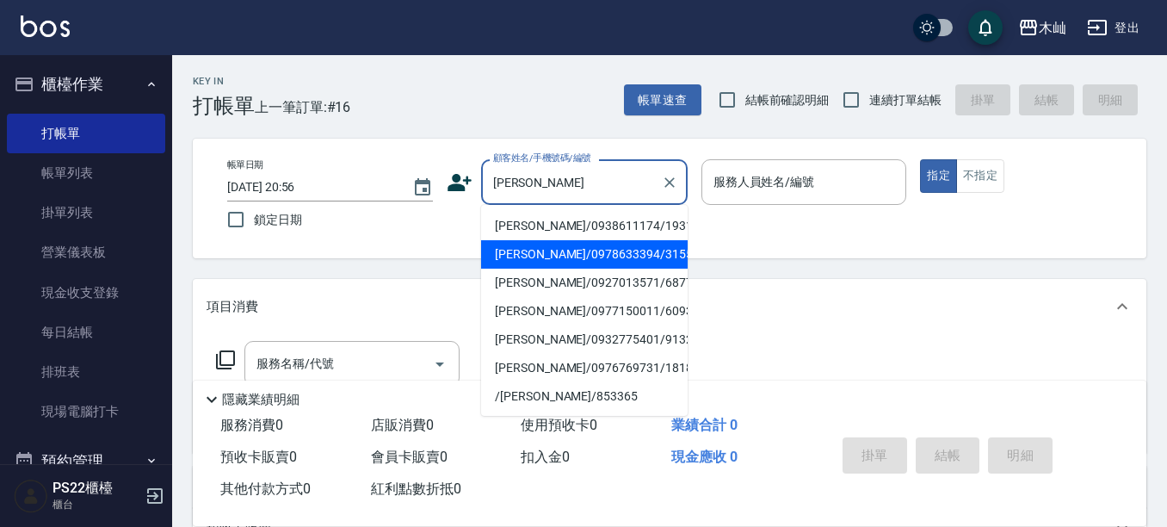
click at [584, 246] on li "[PERSON_NAME]/0978633394/315578" at bounding box center [584, 254] width 207 height 28
type input "[PERSON_NAME]/0978633394/315578"
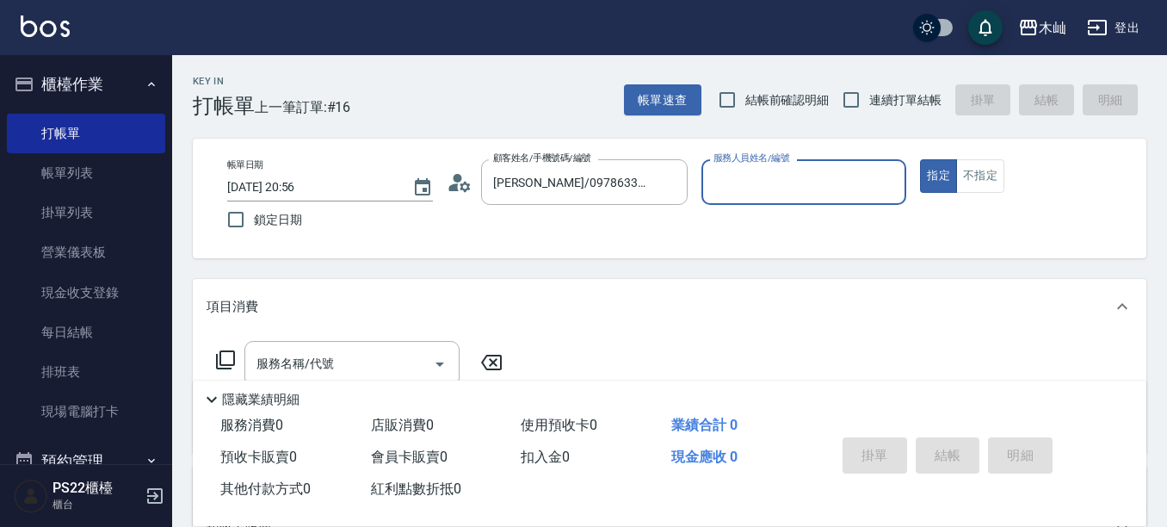
type input "雅芳-012"
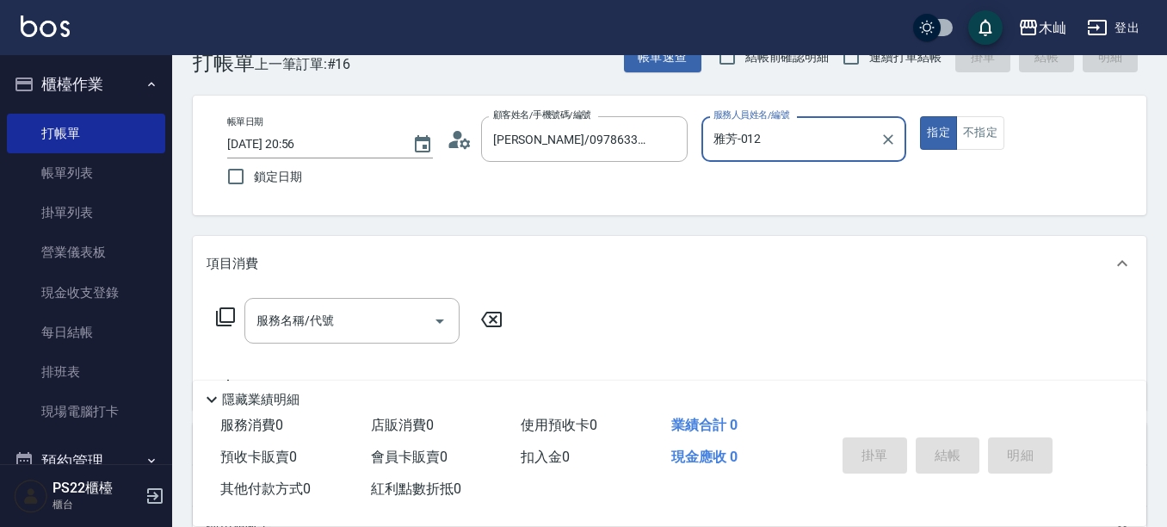
scroll to position [86, 0]
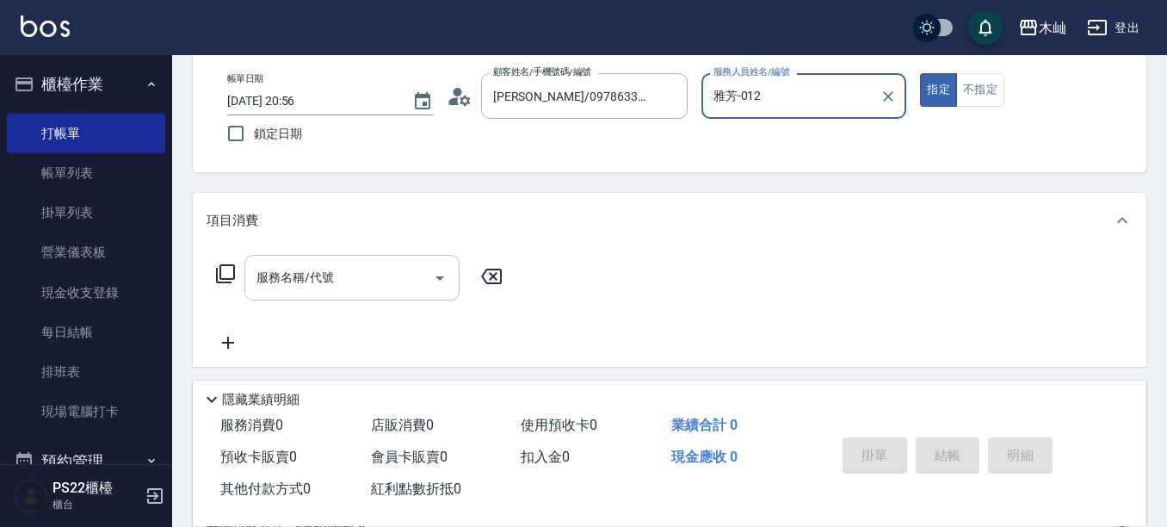
click at [410, 293] on div "服務名稱/代號" at bounding box center [351, 278] width 215 height 46
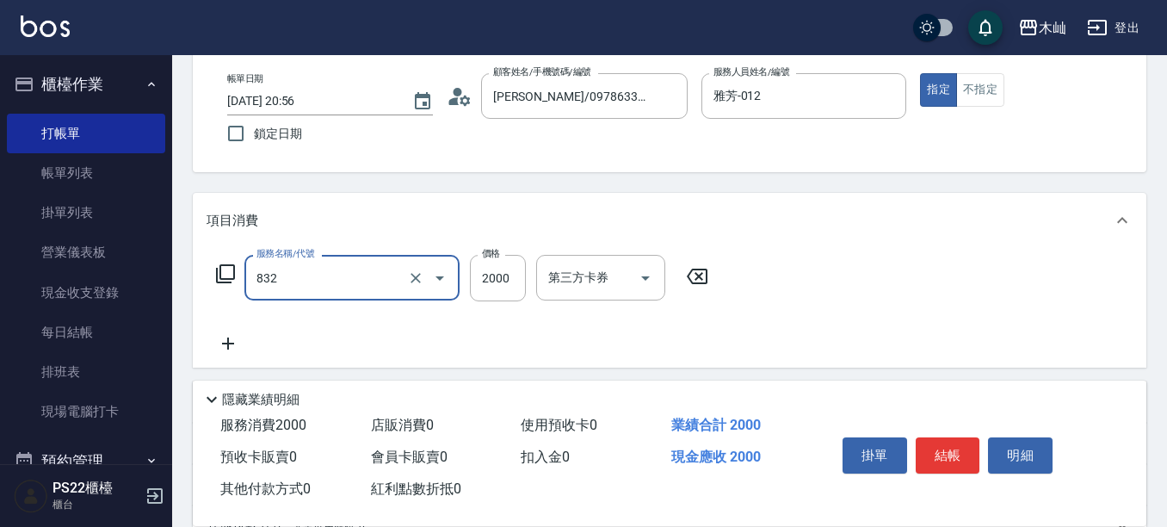
type input "A級頂級染髮(832)"
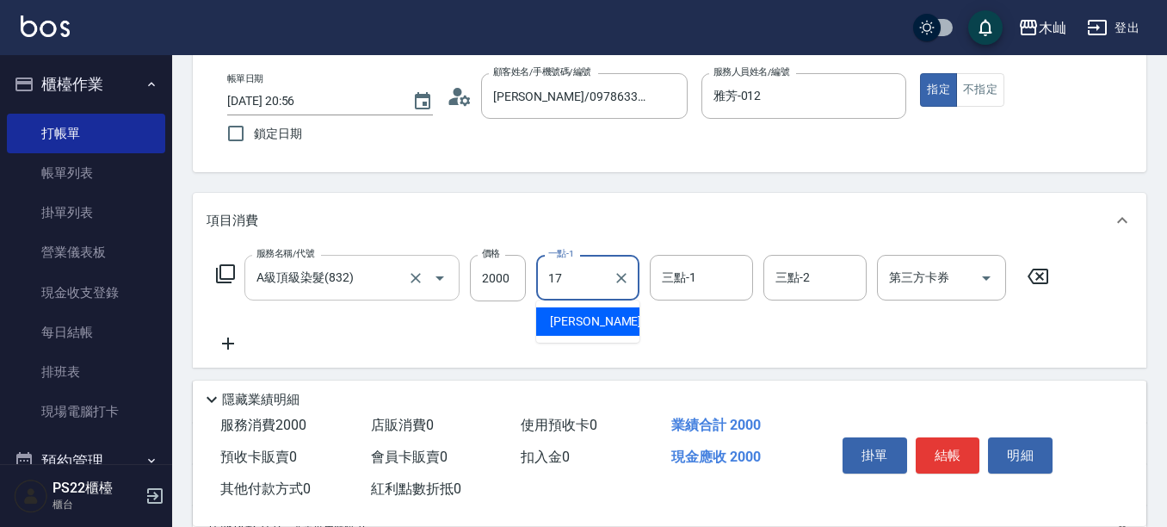
type input "[PERSON_NAME]-17"
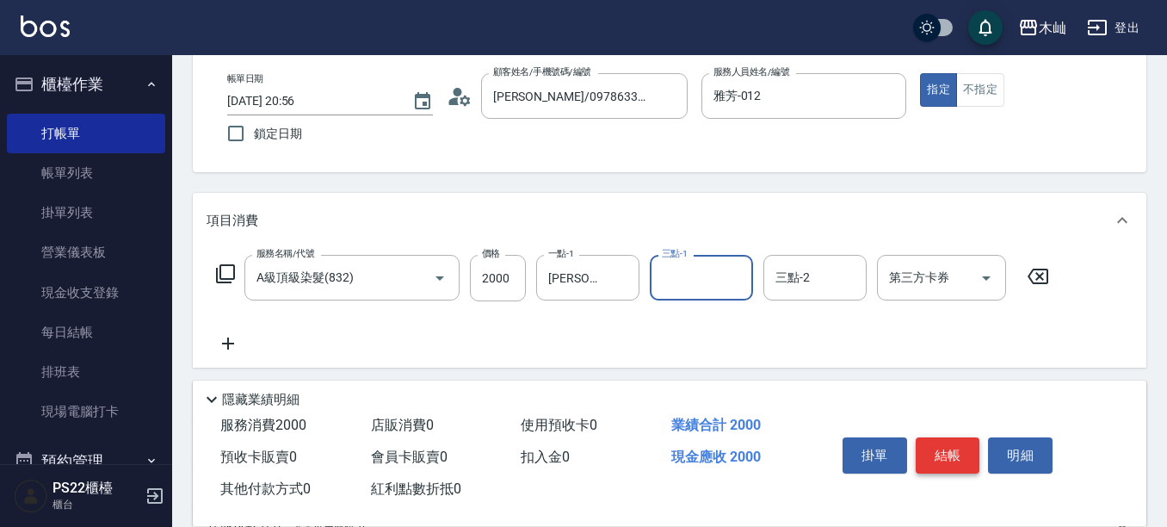
click at [960, 439] on button "結帳" at bounding box center [948, 455] width 65 height 36
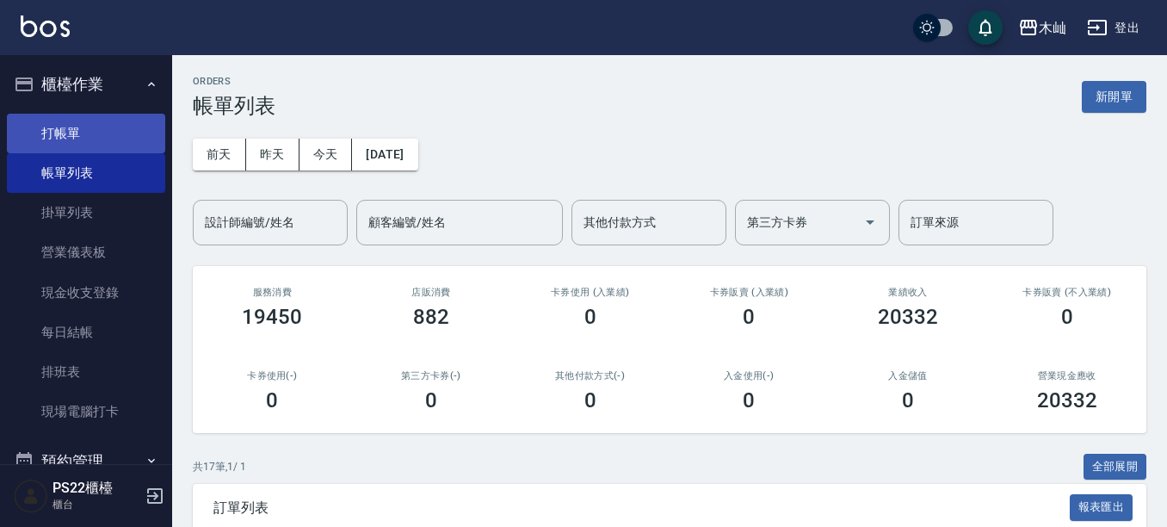
click at [113, 142] on link "打帳單" at bounding box center [86, 134] width 158 height 40
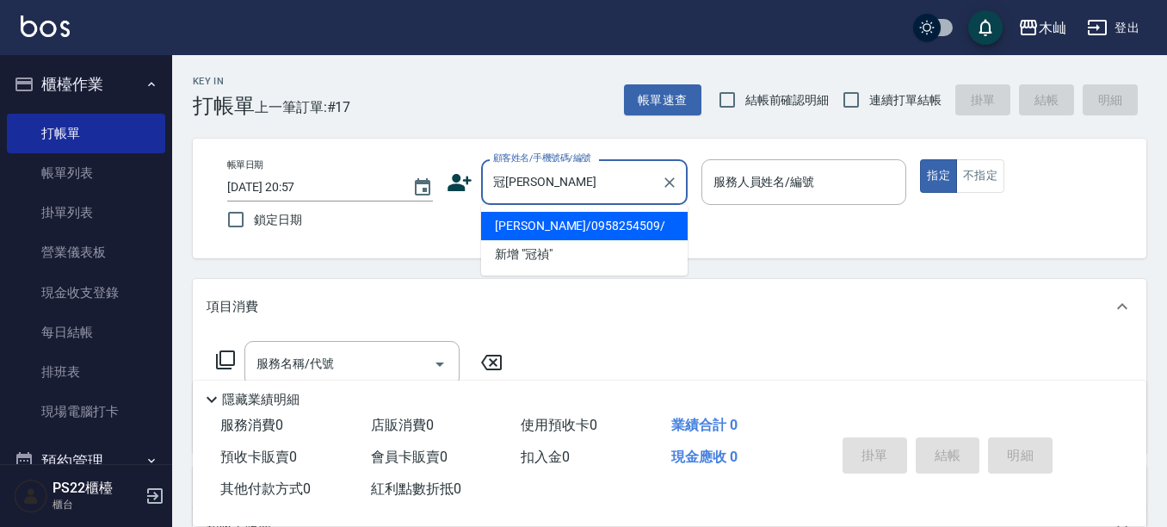
click at [580, 219] on li "[PERSON_NAME]/0958254509/" at bounding box center [584, 226] width 207 height 28
type input "[PERSON_NAME]/0958254509/"
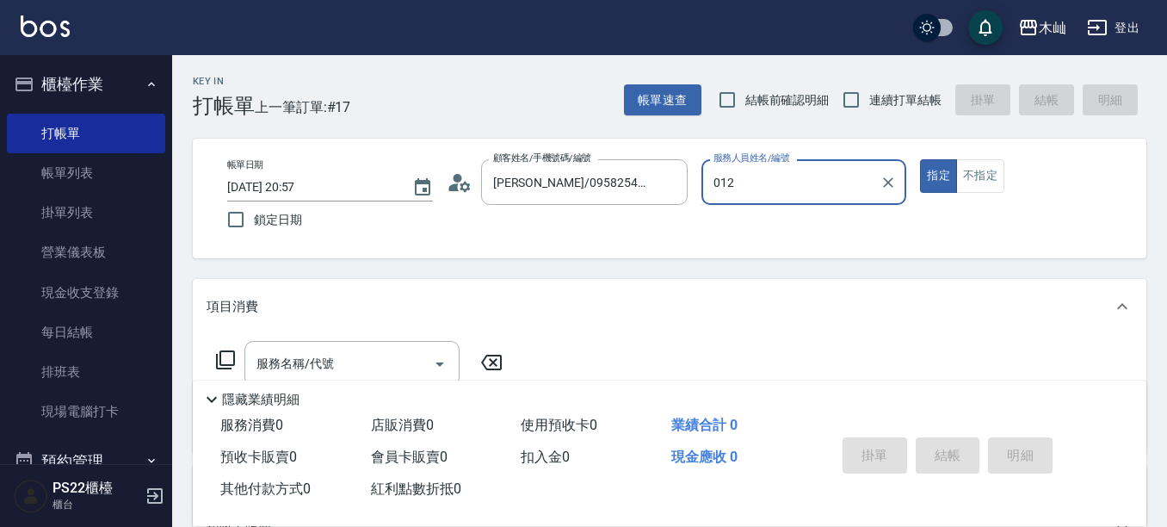
type input "012"
type button "true"
type input "雅芳-012"
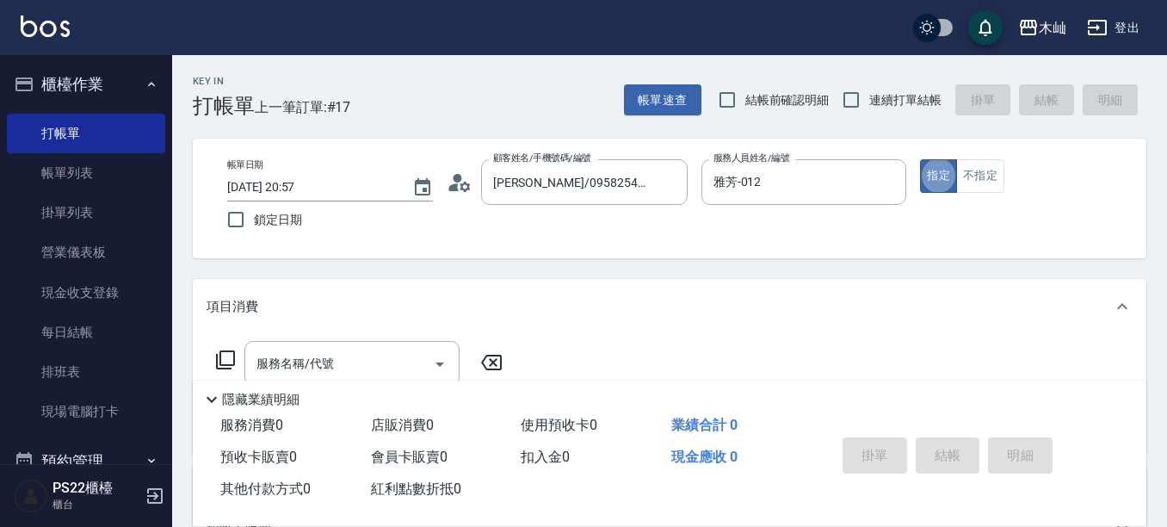
click at [460, 186] on icon at bounding box center [460, 183] width 26 height 26
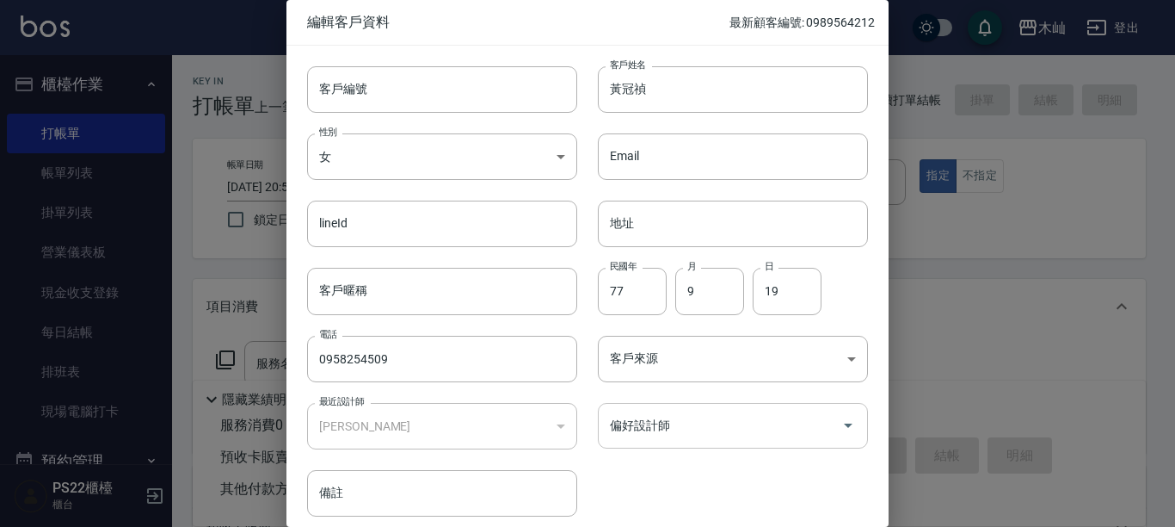
click at [701, 435] on input "偏好設計師" at bounding box center [720, 425] width 229 height 30
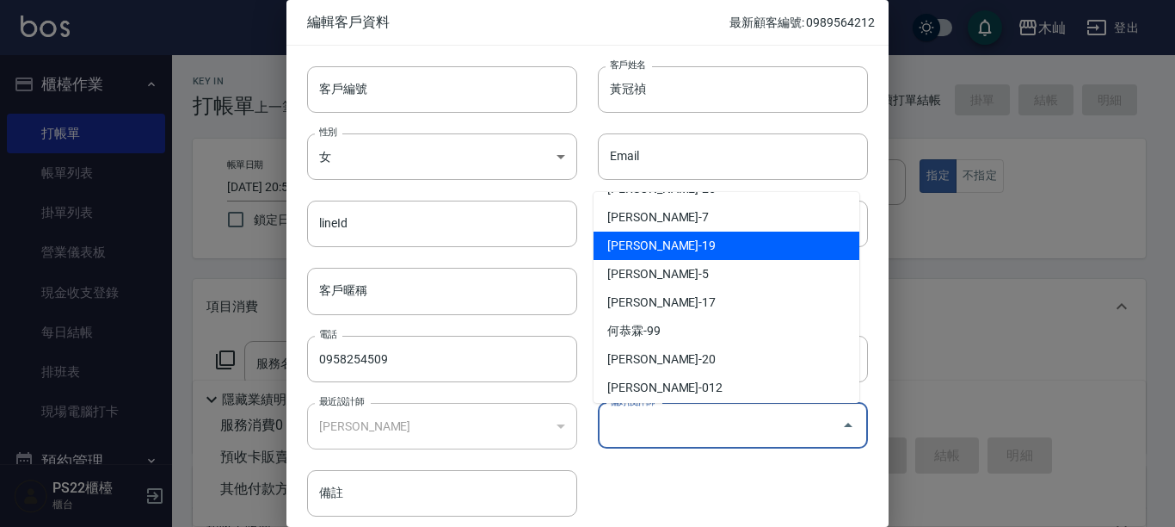
scroll to position [59, 0]
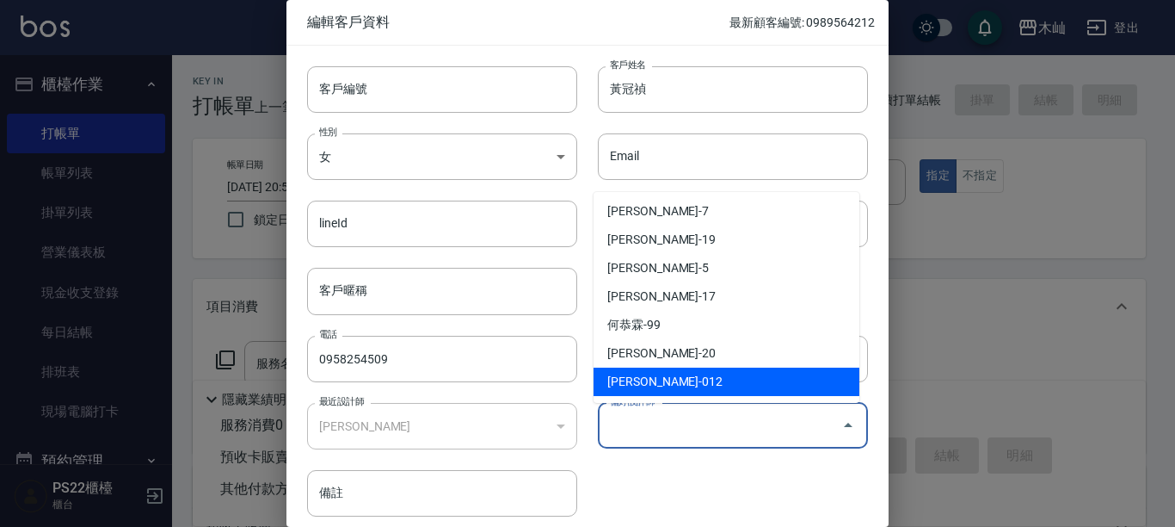
click at [805, 379] on li "[PERSON_NAME]-012" at bounding box center [727, 381] width 266 height 28
type input "[PERSON_NAME]"
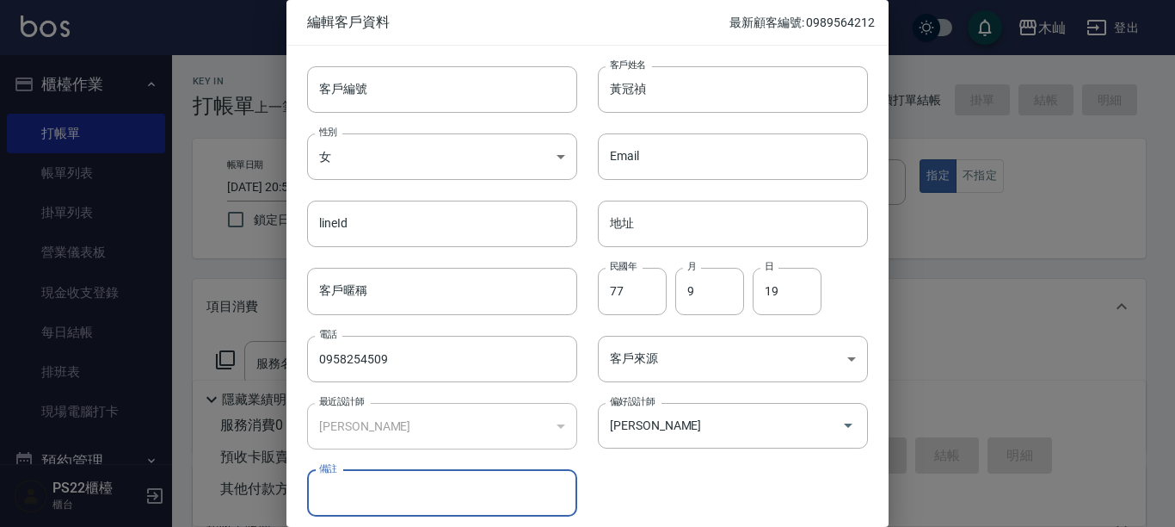
click at [797, 473] on div "客戶編號 客戶編號 客戶姓名 [PERSON_NAME] 客戶姓名 性別 女 [DEMOGRAPHIC_DATA] 性別 Email Email lineId…" at bounding box center [578, 281] width 582 height 471
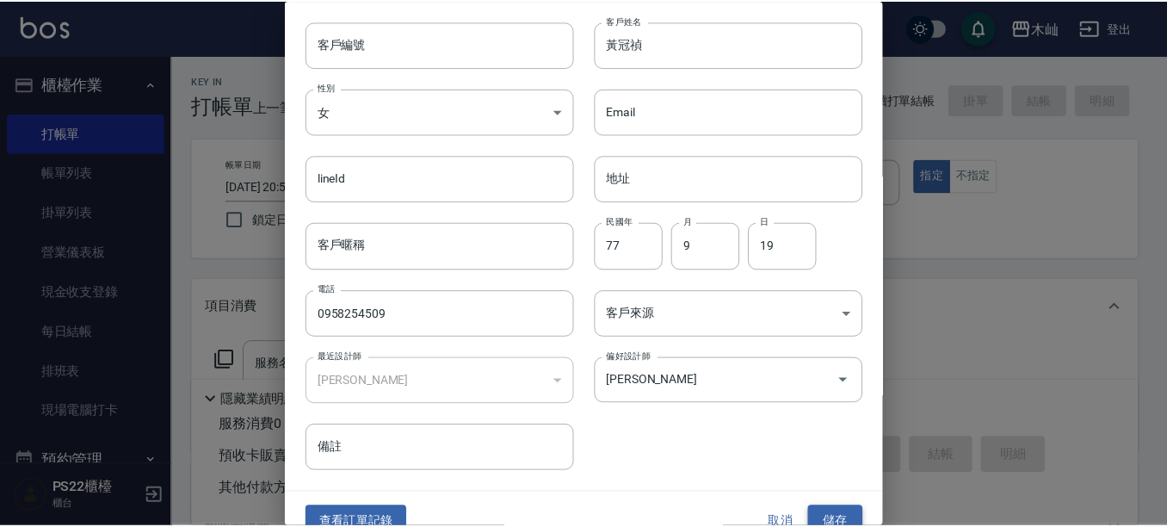
scroll to position [70, 0]
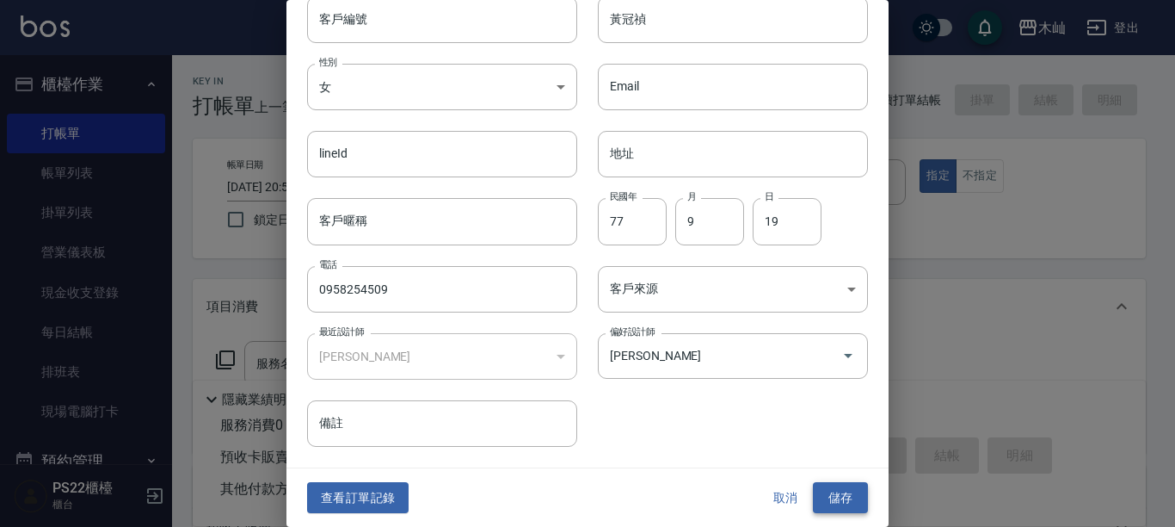
click at [828, 496] on button "儲存" at bounding box center [840, 498] width 55 height 32
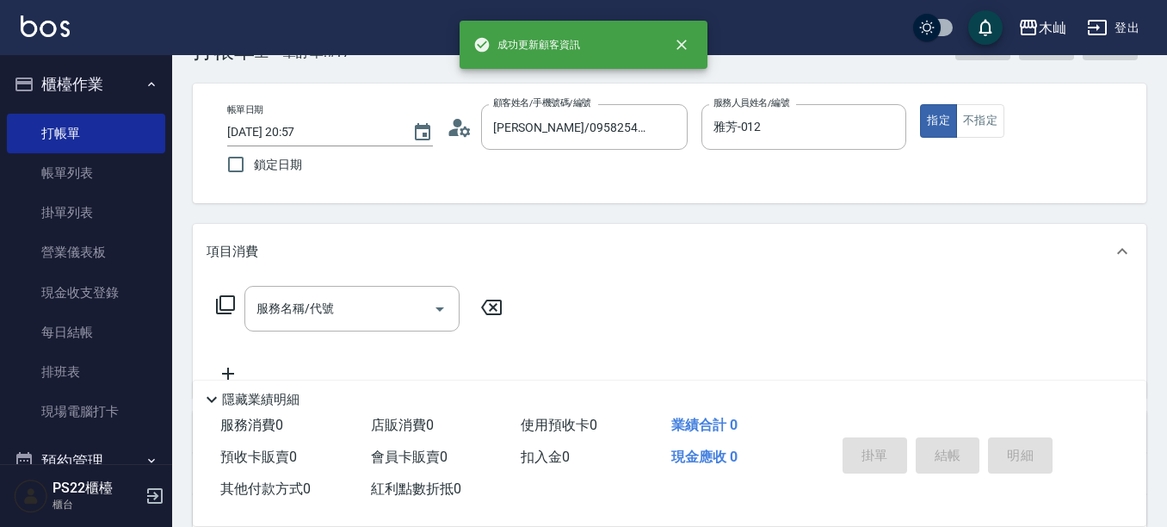
scroll to position [86, 0]
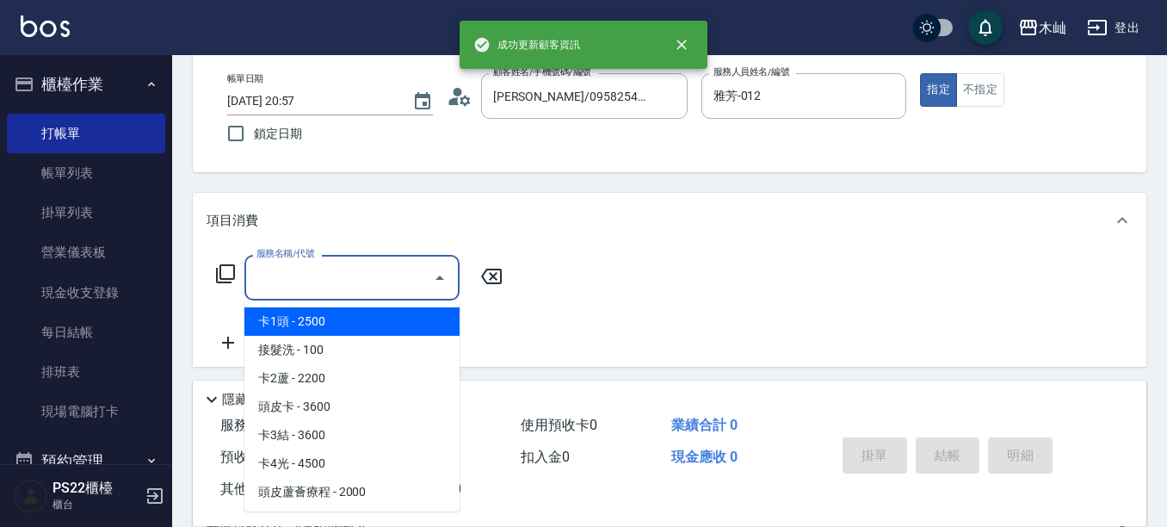
click at [379, 276] on input "服務名稱/代號" at bounding box center [339, 277] width 174 height 30
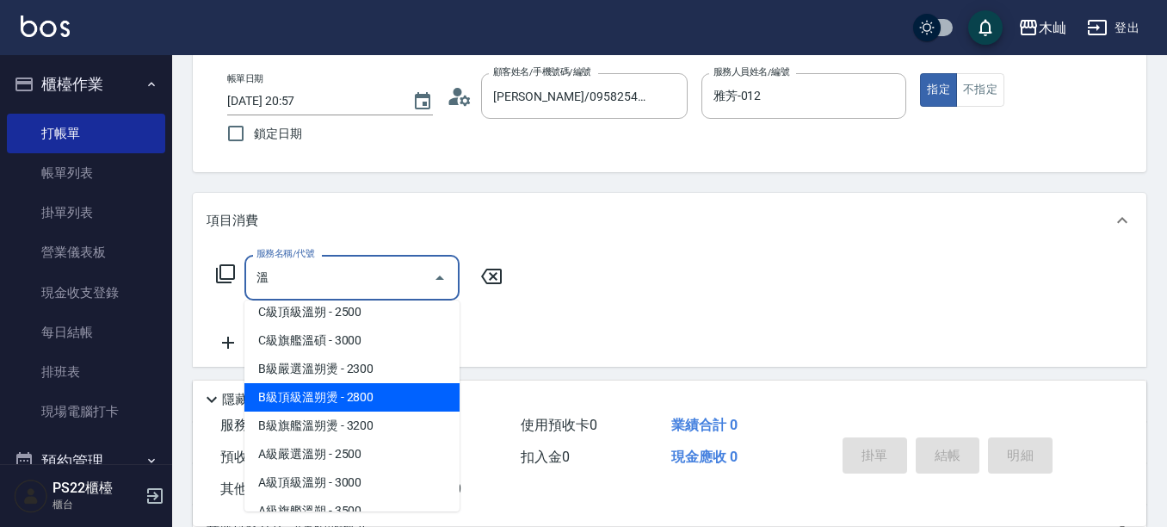
scroll to position [59, 0]
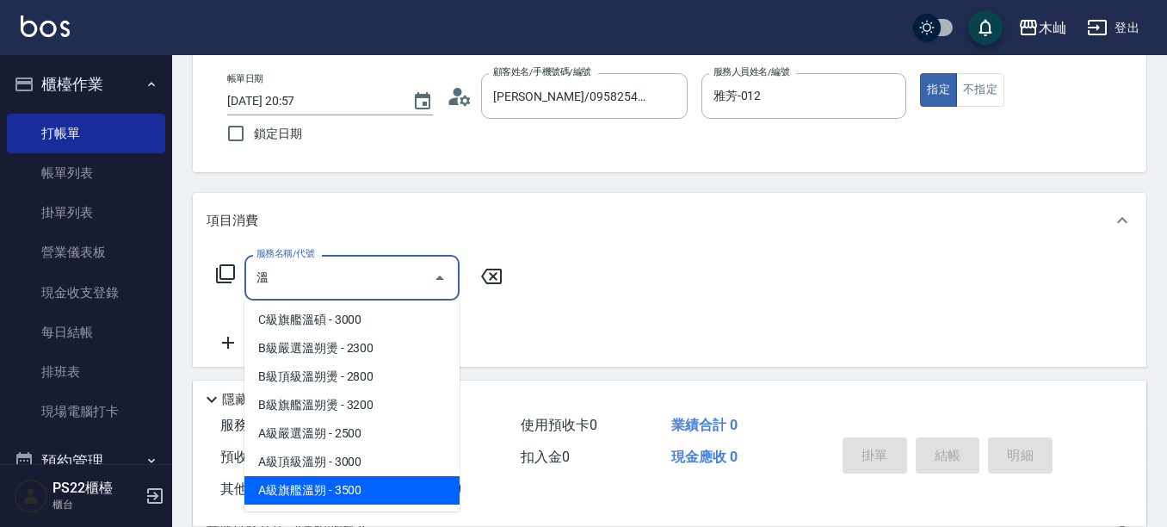
click at [374, 485] on span "A級旗艦溫朔 - 3500" at bounding box center [351, 490] width 215 height 28
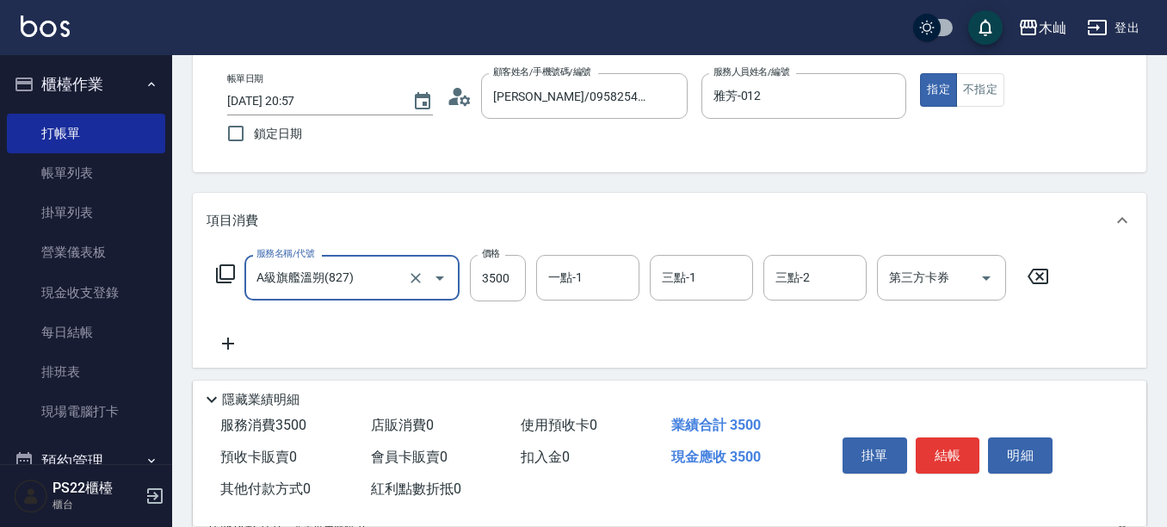
type input "A級旗艦溫朔(827)"
click at [224, 341] on icon at bounding box center [228, 343] width 43 height 21
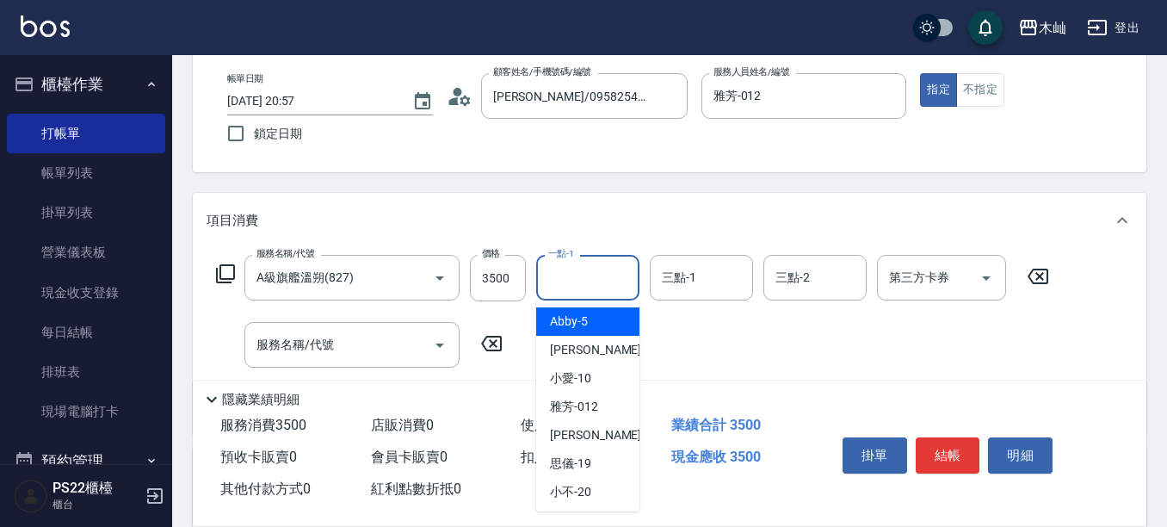
click at [552, 277] on input "一點-1" at bounding box center [588, 277] width 88 height 30
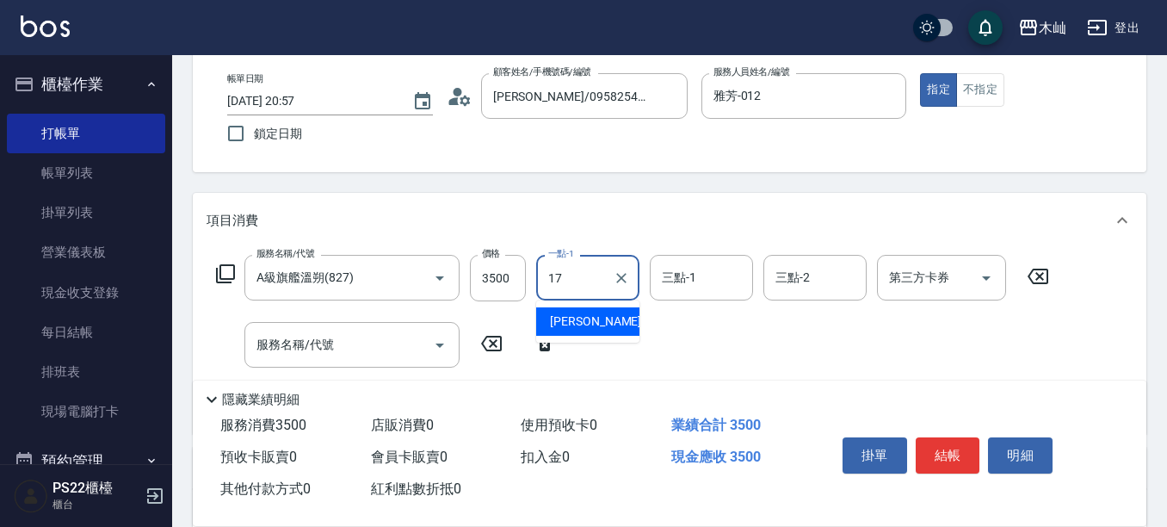
type input "[PERSON_NAME]-17"
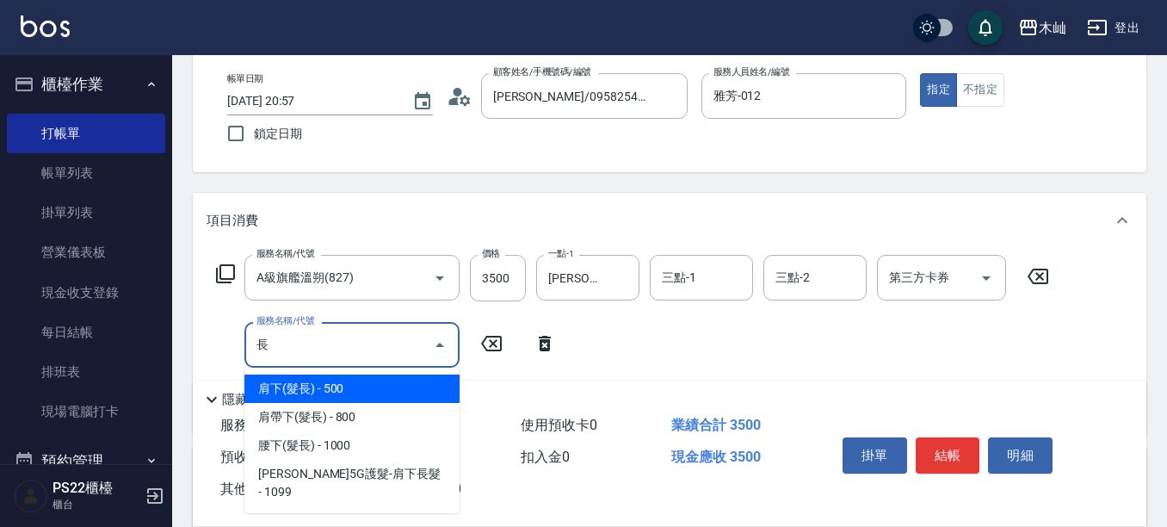
click at [392, 393] on span "肩下(髮長) - 500" at bounding box center [351, 388] width 215 height 28
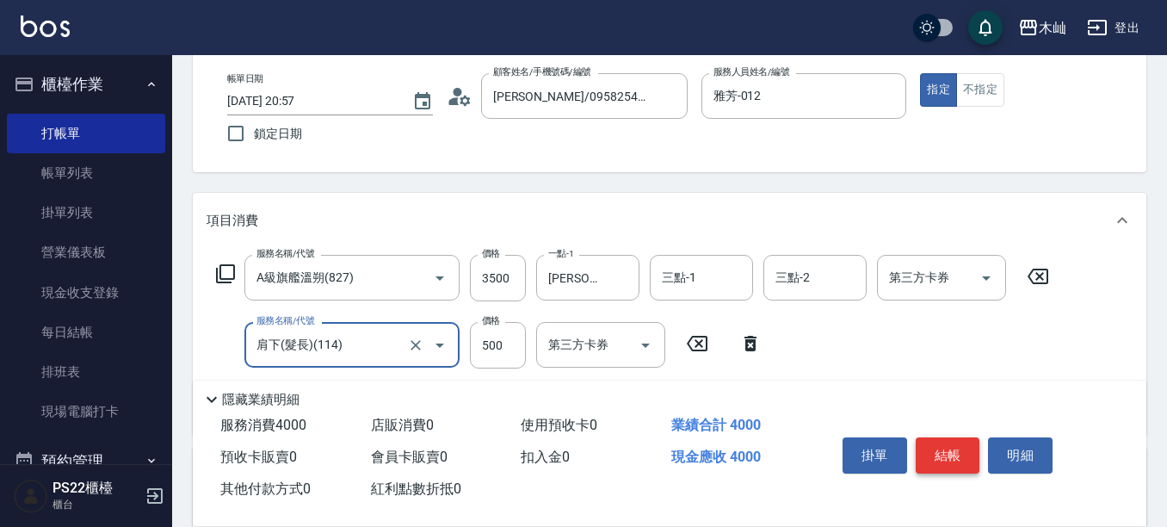
type input "肩下(髮長)(114)"
click at [947, 443] on button "結帳" at bounding box center [948, 455] width 65 height 36
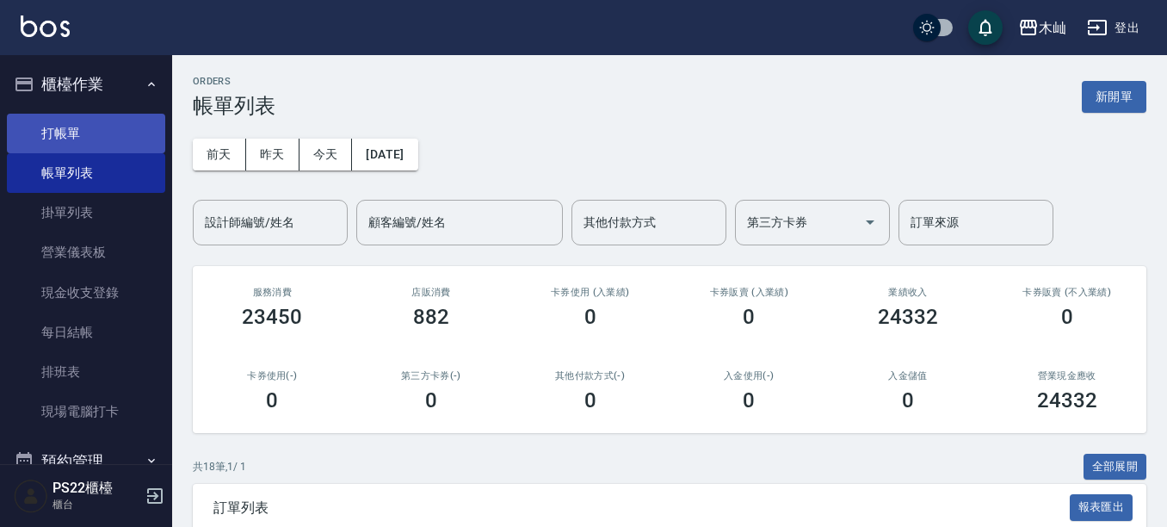
click at [65, 136] on link "打帳單" at bounding box center [86, 134] width 158 height 40
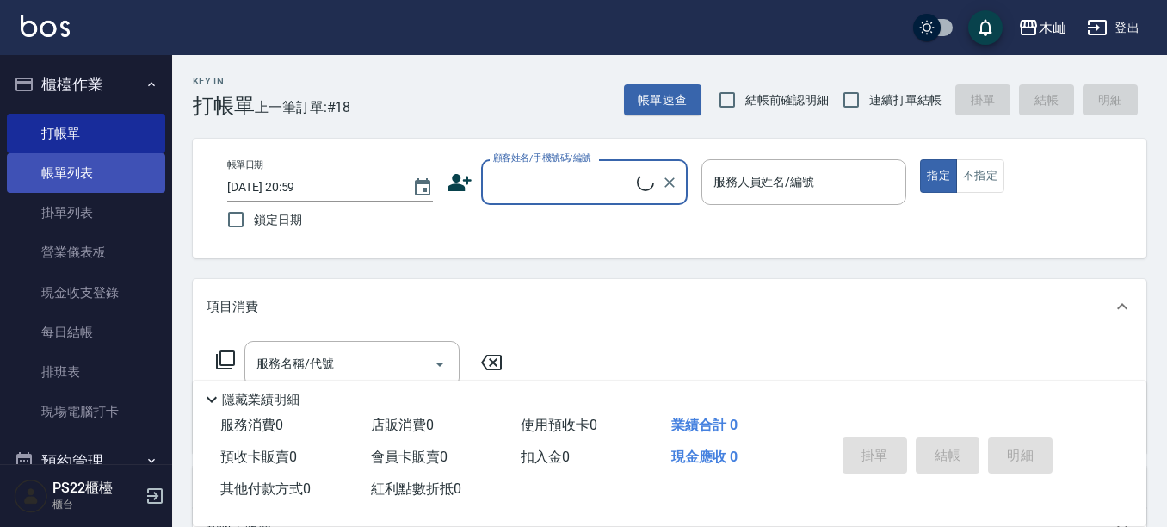
click at [127, 181] on link "帳單列表" at bounding box center [86, 173] width 158 height 40
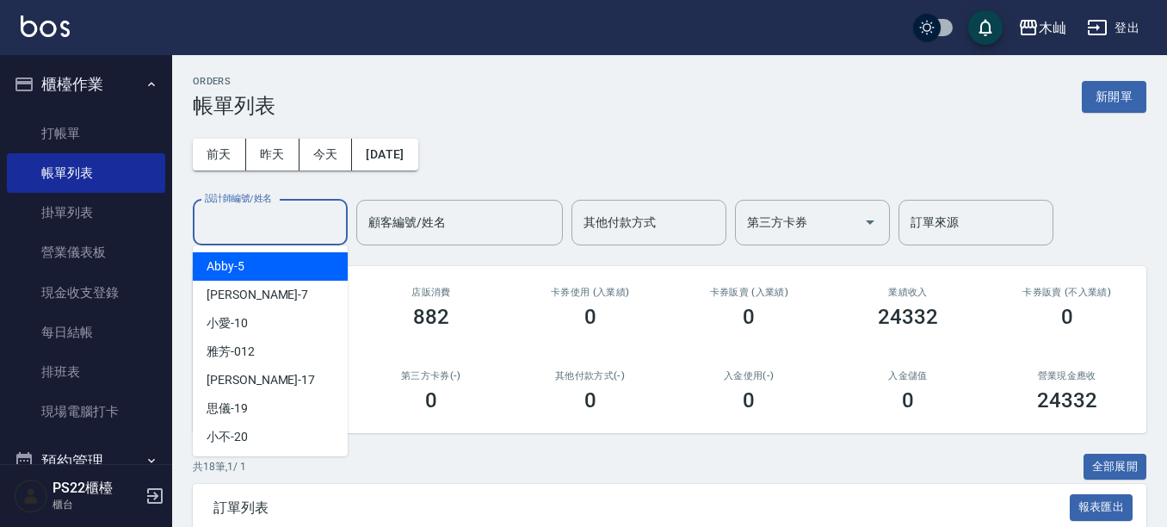
click at [248, 237] on input "設計師編號/姓名" at bounding box center [270, 222] width 139 height 30
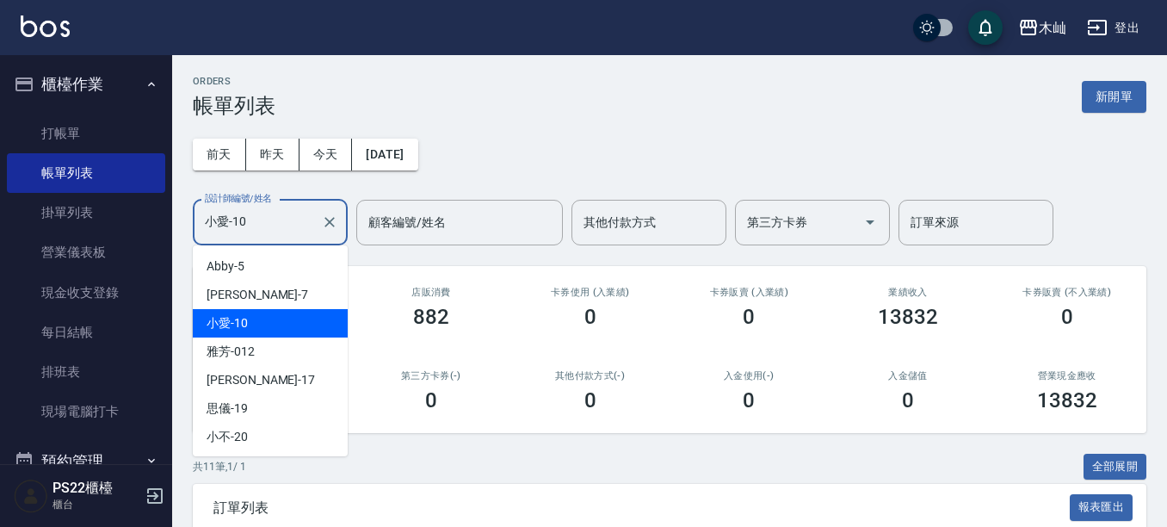
click at [302, 235] on input "小愛-10" at bounding box center [258, 222] width 114 height 30
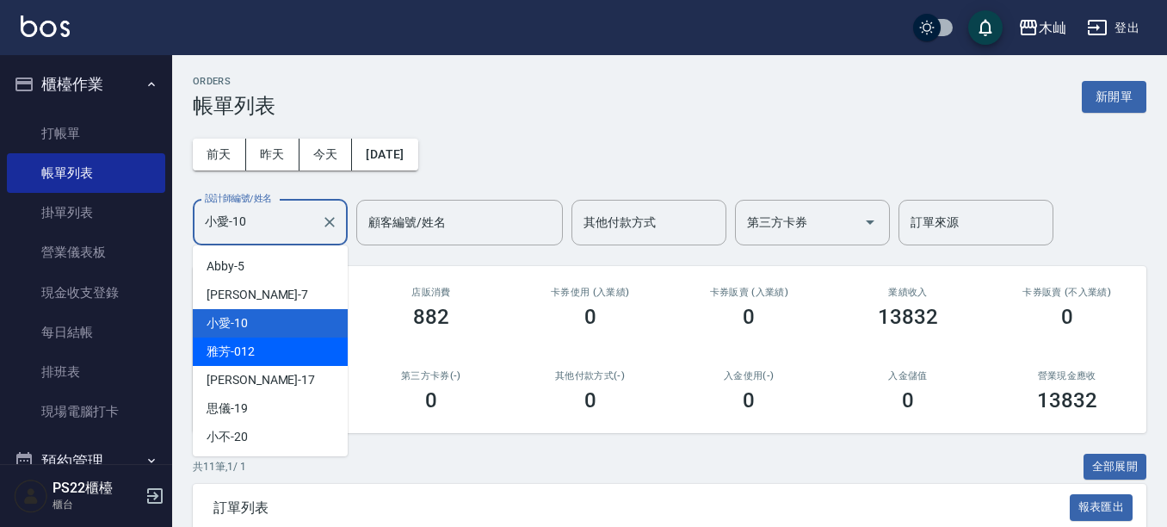
click at [298, 360] on div "雅芳 -012" at bounding box center [270, 351] width 155 height 28
type input "雅芳-012"
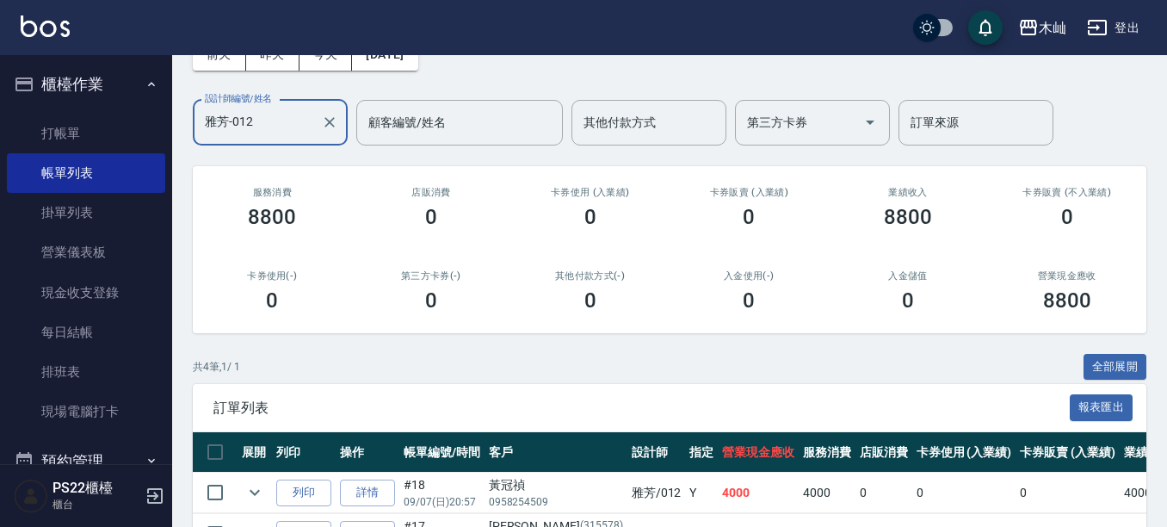
scroll to position [293, 0]
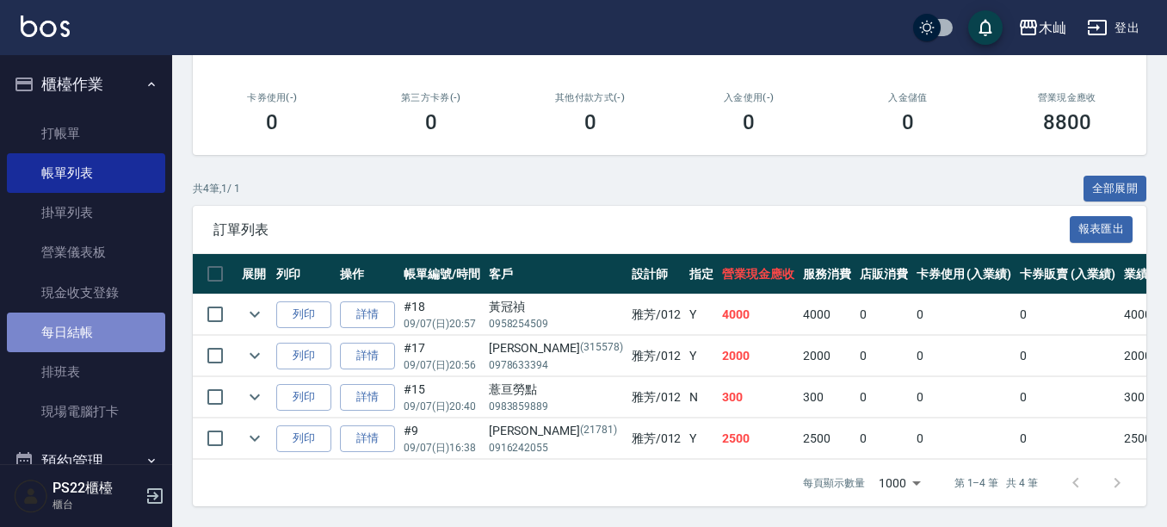
click at [134, 329] on link "每日結帳" at bounding box center [86, 332] width 158 height 40
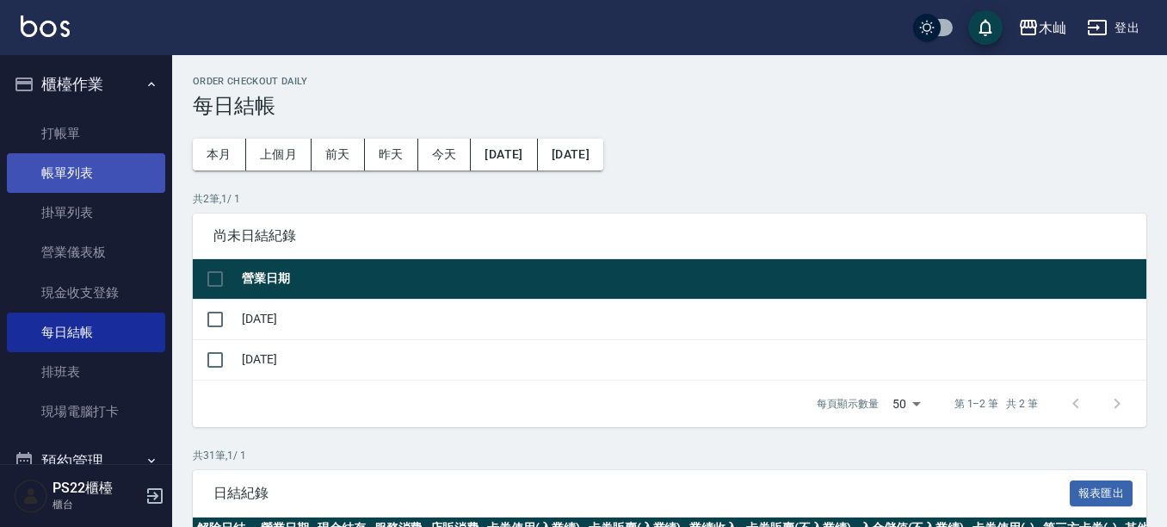
click at [99, 179] on link "帳單列表" at bounding box center [86, 173] width 158 height 40
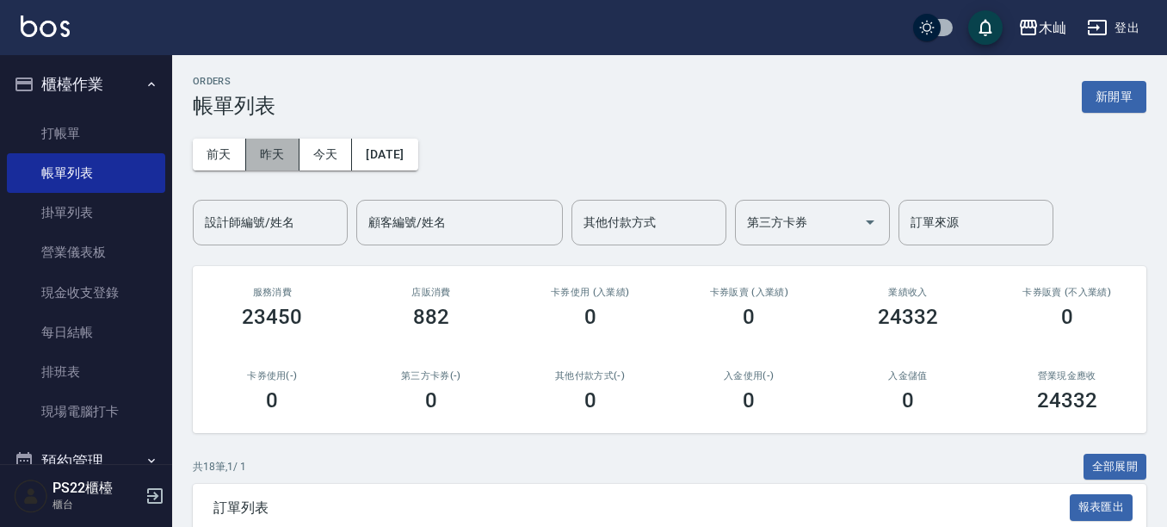
click at [280, 157] on button "昨天" at bounding box center [272, 155] width 53 height 32
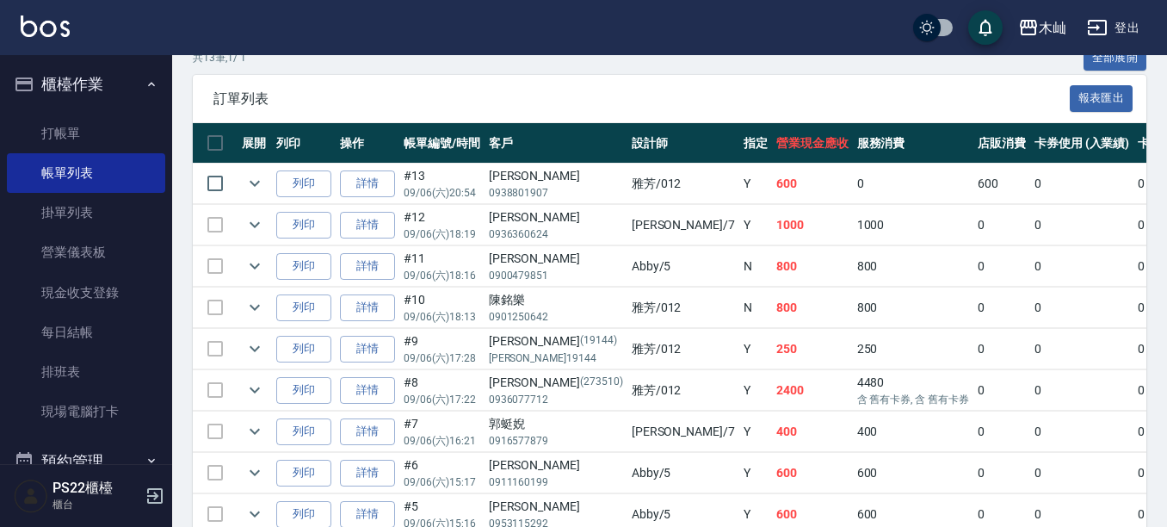
scroll to position [406, 0]
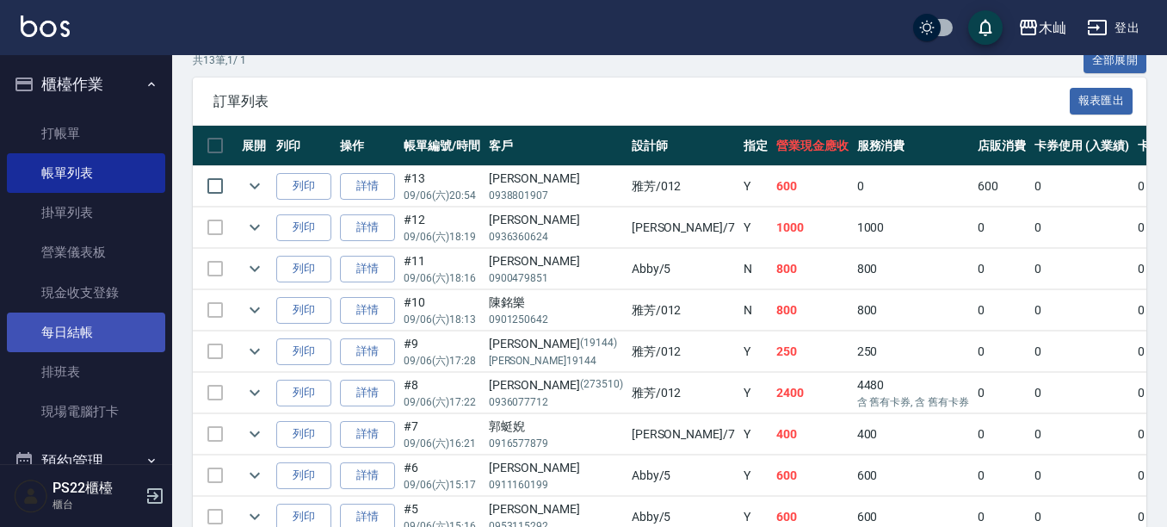
click at [104, 324] on link "每日結帳" at bounding box center [86, 332] width 158 height 40
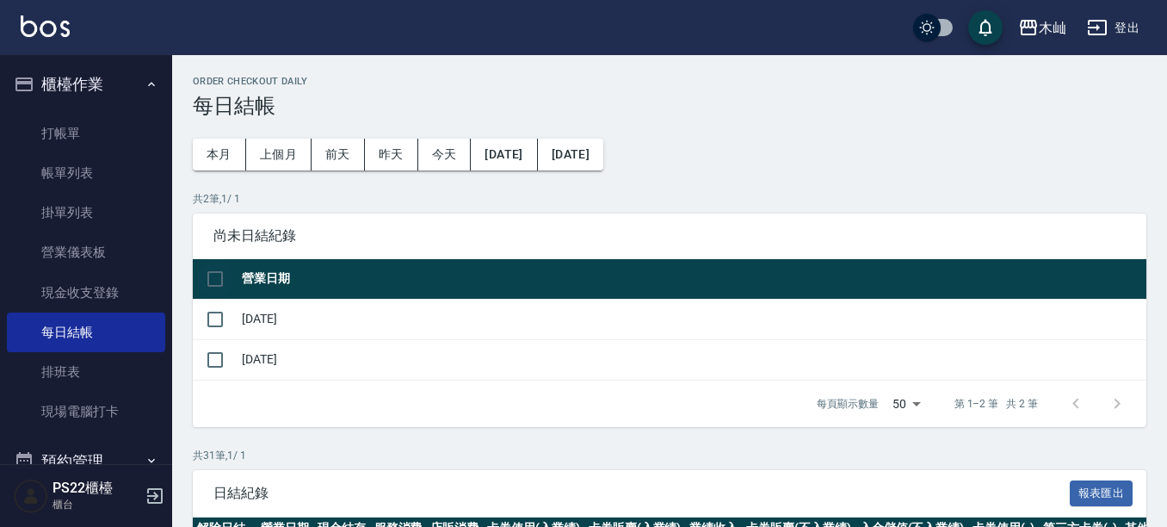
click at [213, 276] on input "checkbox" at bounding box center [215, 279] width 36 height 36
checkbox input "true"
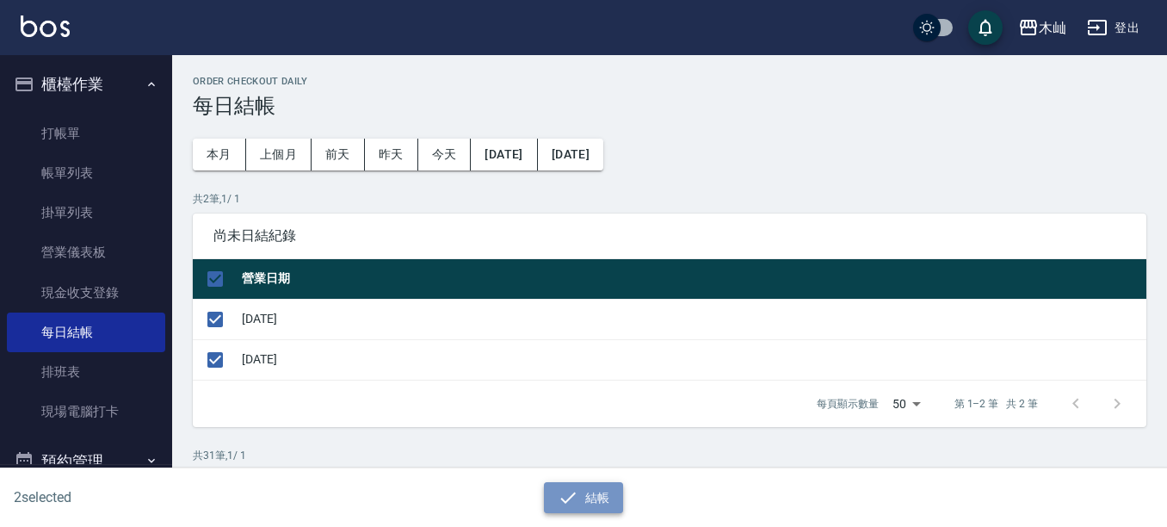
click at [577, 492] on icon "button" at bounding box center [568, 497] width 21 height 21
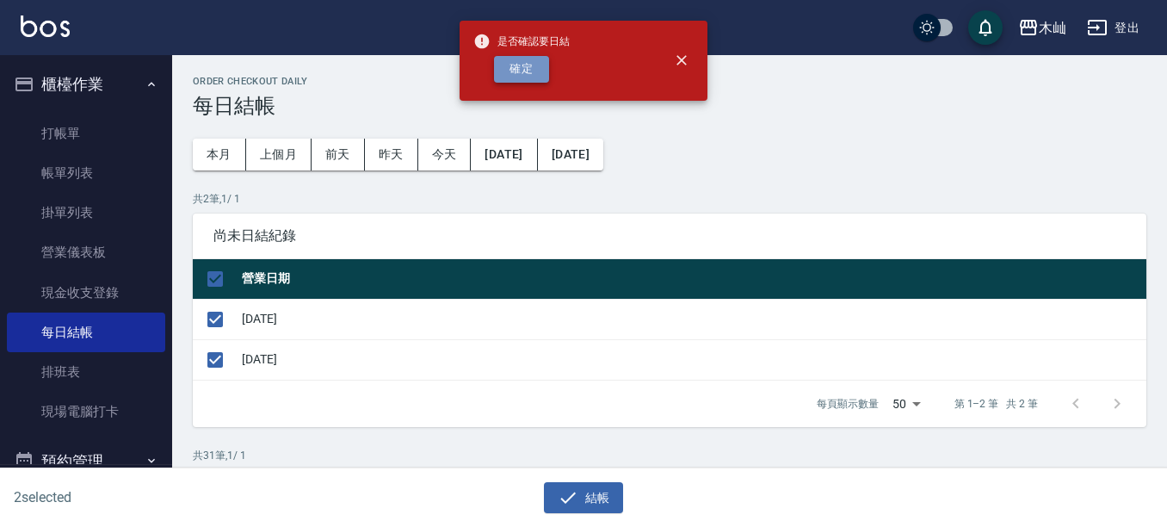
click at [505, 71] on button "確定" at bounding box center [521, 69] width 55 height 27
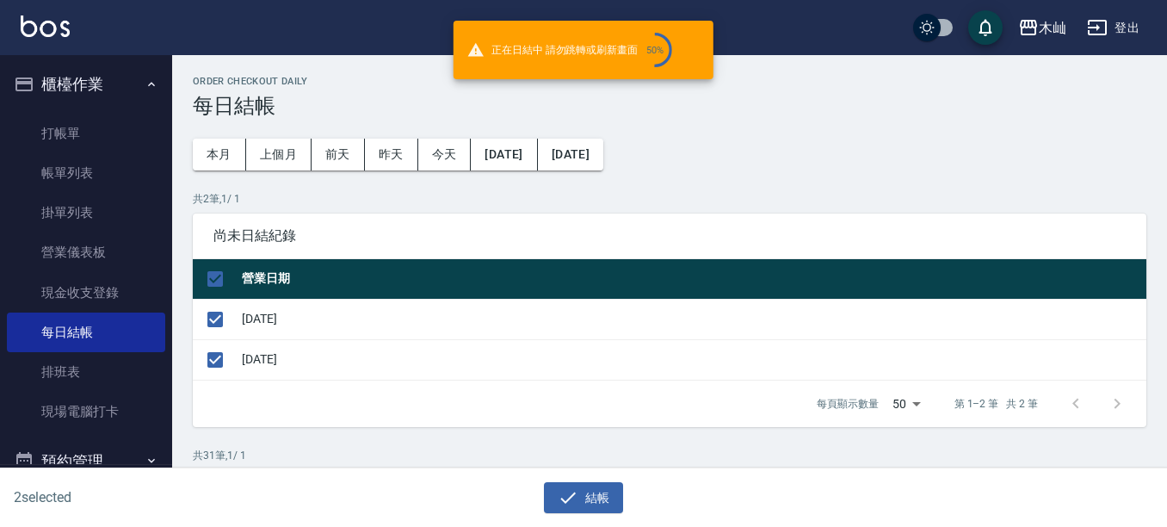
checkbox input "false"
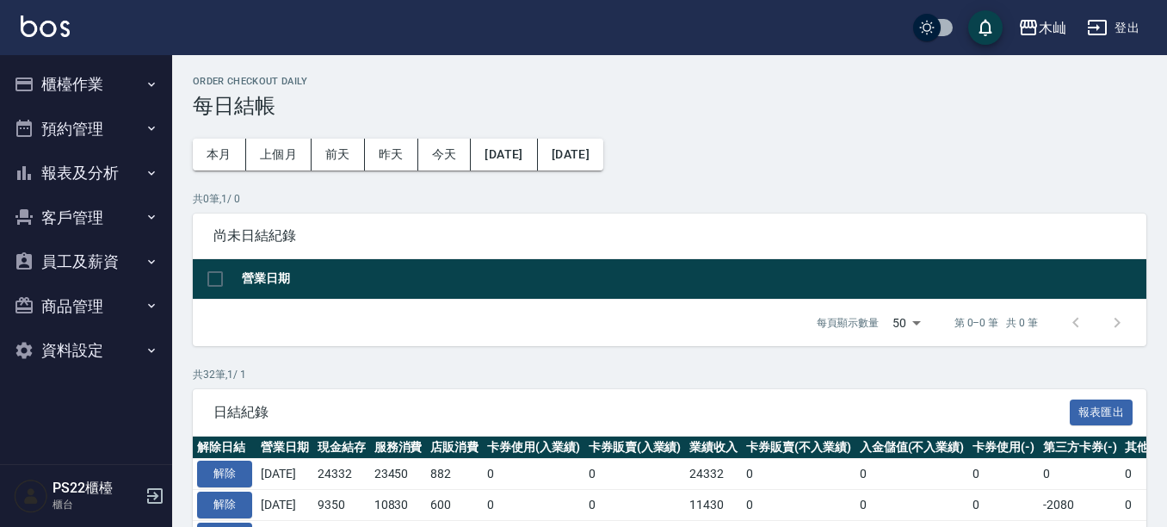
click at [72, 175] on button "報表及分析" at bounding box center [86, 173] width 158 height 45
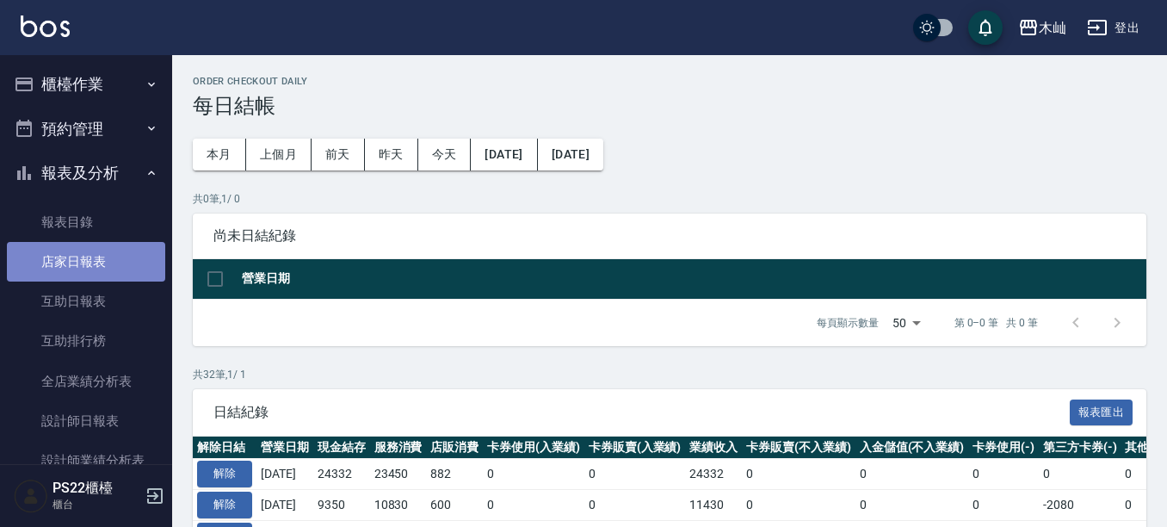
click at [100, 262] on link "店家日報表" at bounding box center [86, 262] width 158 height 40
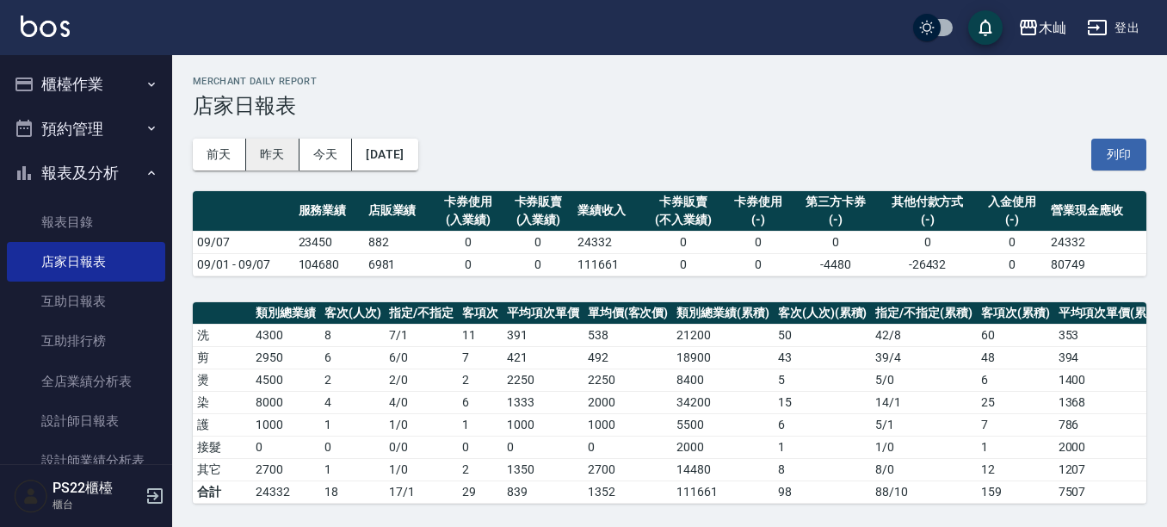
click at [278, 163] on button "昨天" at bounding box center [272, 155] width 53 height 32
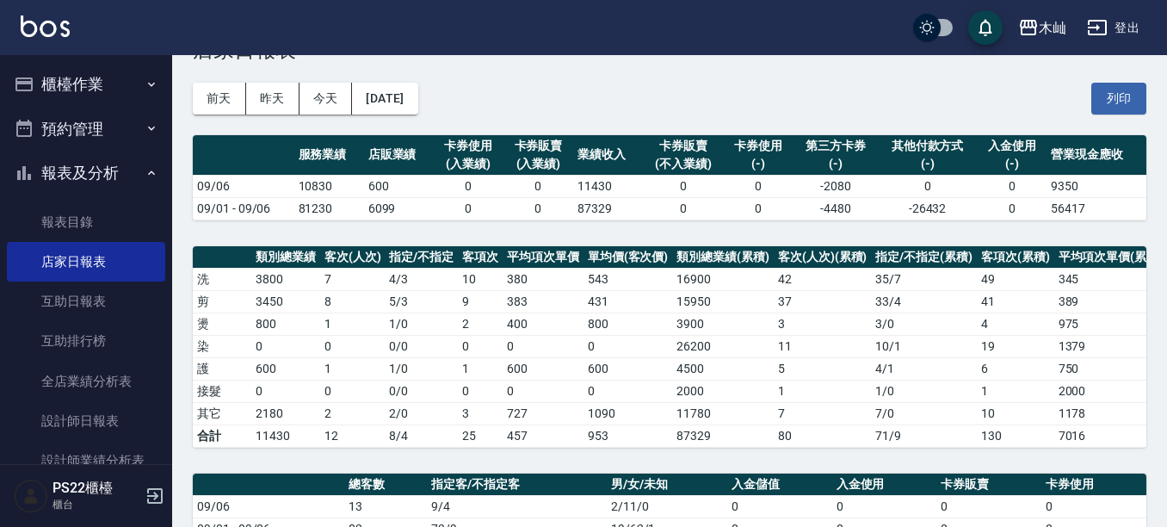
scroll to position [86, 0]
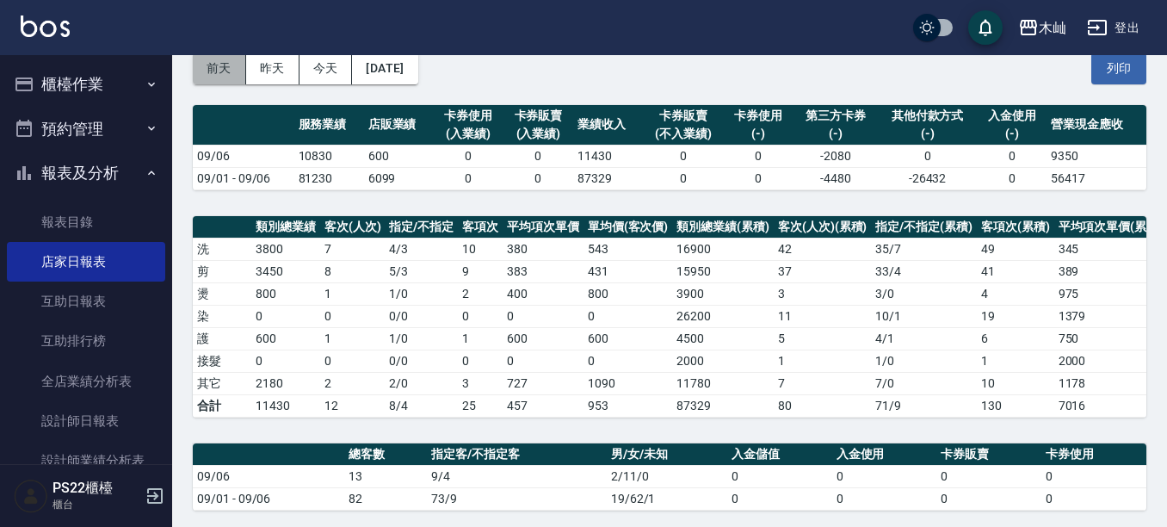
click at [236, 72] on button "前天" at bounding box center [219, 68] width 53 height 32
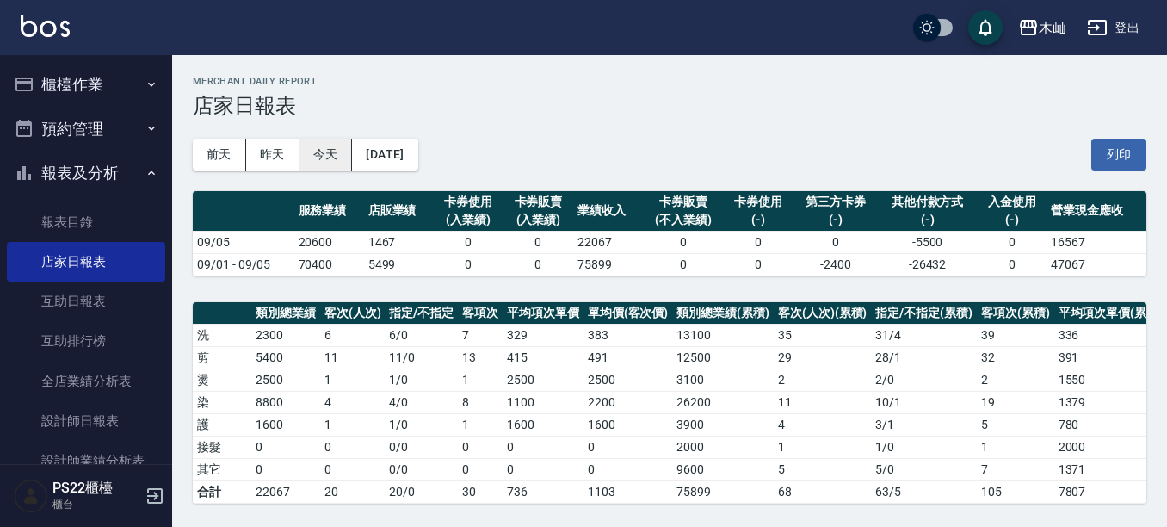
click at [305, 154] on button "今天" at bounding box center [325, 155] width 53 height 32
click at [417, 163] on button "[DATE]" at bounding box center [384, 155] width 65 height 32
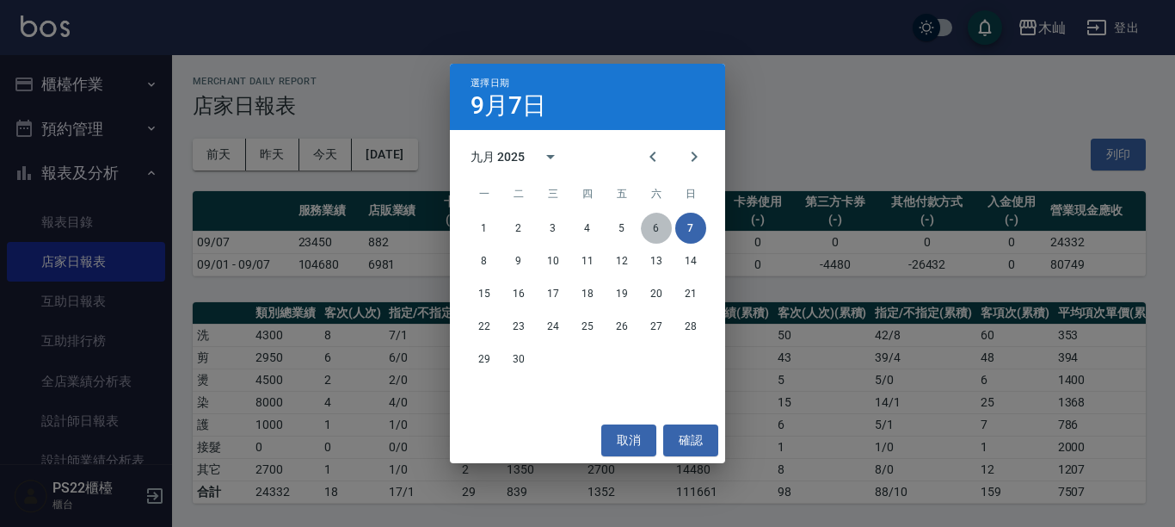
click at [664, 235] on button "6" at bounding box center [656, 228] width 31 height 31
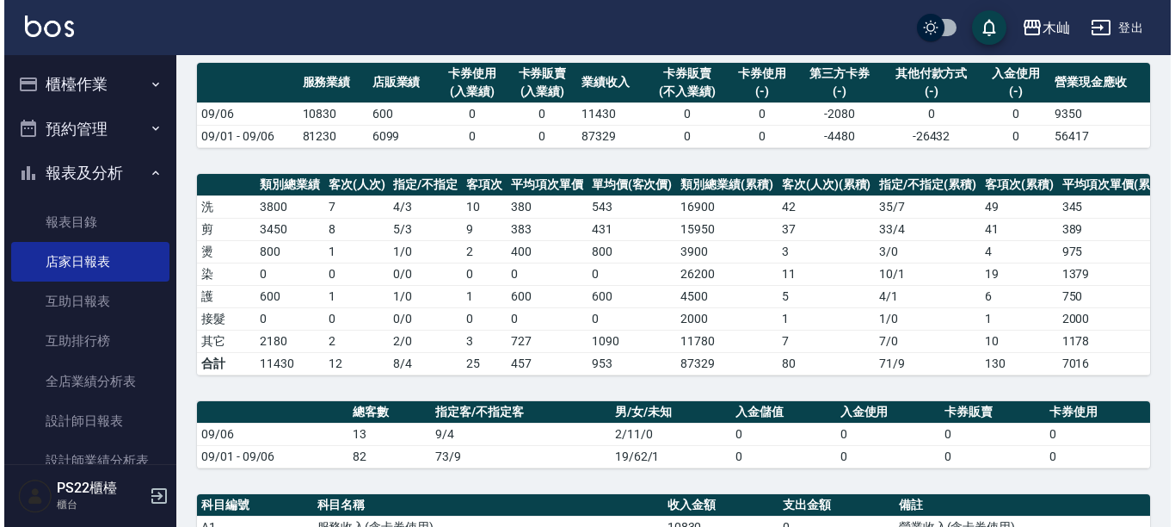
scroll to position [97, 0]
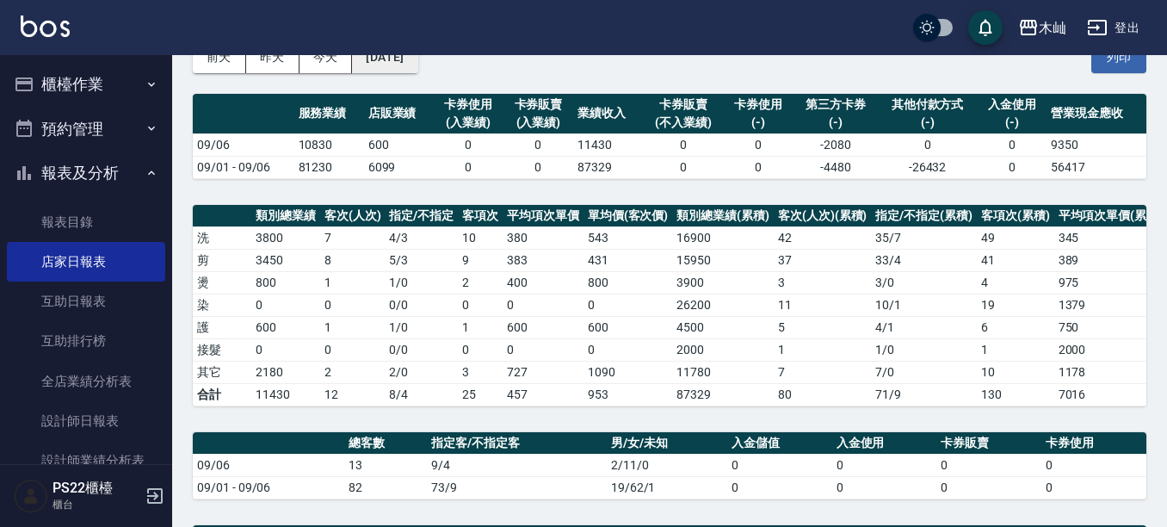
click at [417, 56] on button "[DATE]" at bounding box center [384, 57] width 65 height 32
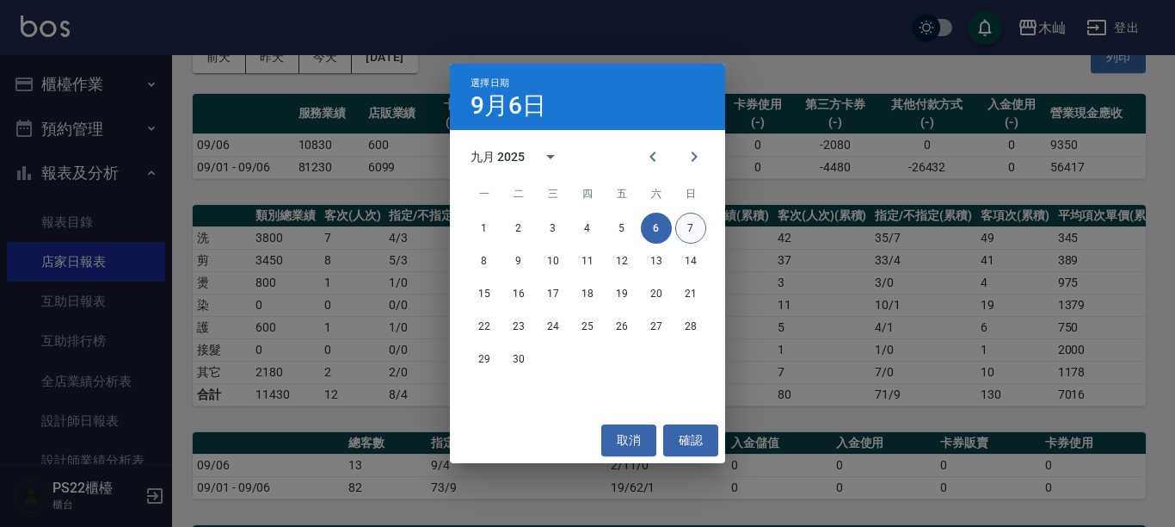
click at [694, 225] on button "7" at bounding box center [691, 228] width 31 height 31
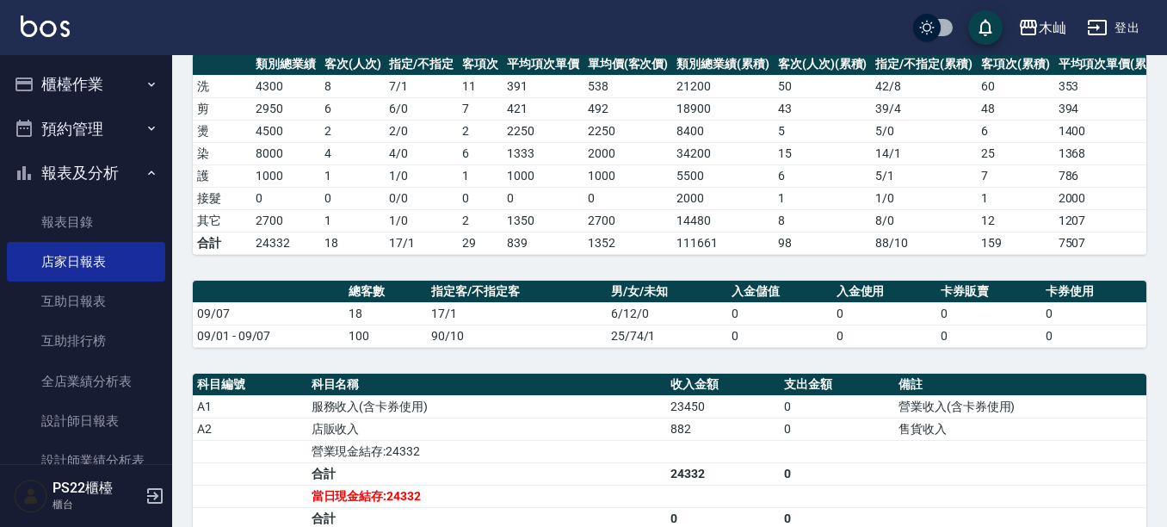
scroll to position [269, 0]
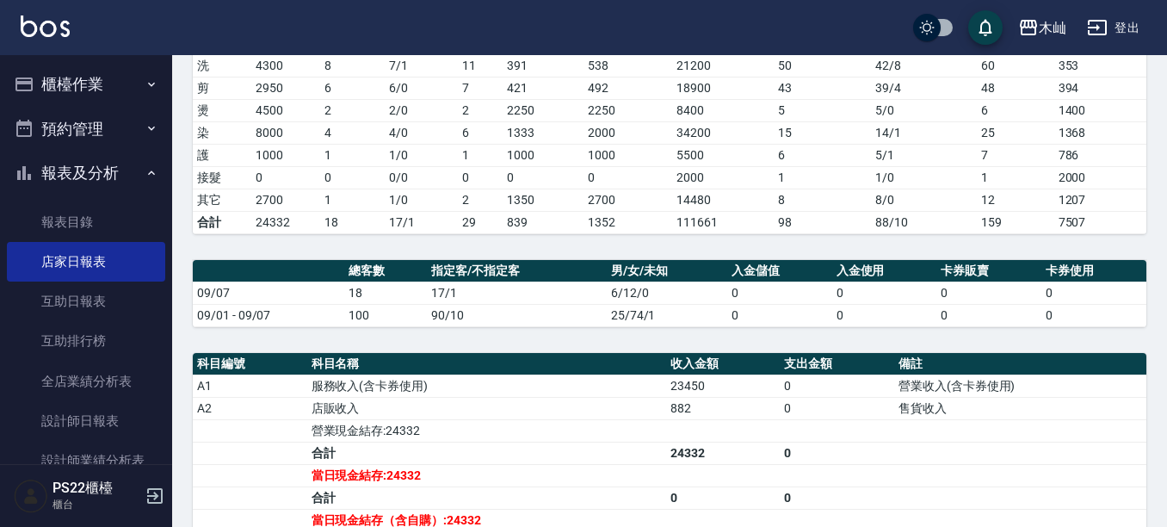
click at [79, 70] on button "櫃檯作業" at bounding box center [86, 84] width 158 height 45
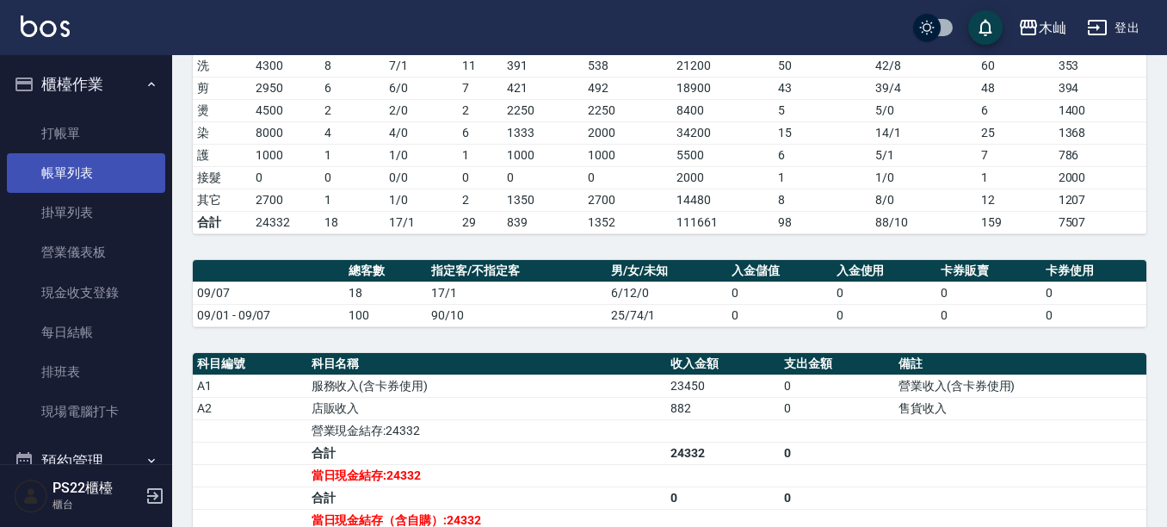
click at [115, 170] on link "帳單列表" at bounding box center [86, 173] width 158 height 40
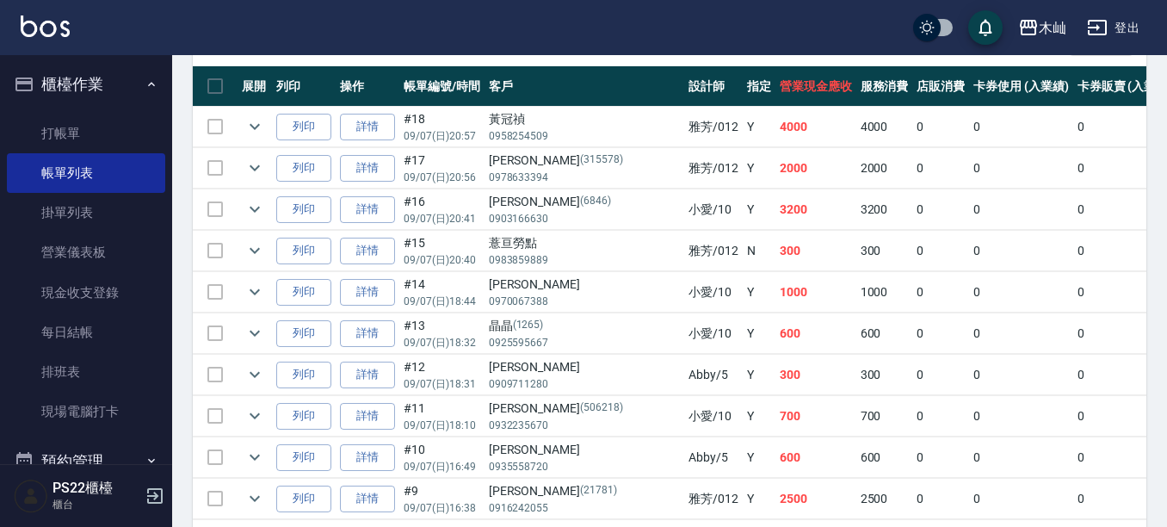
scroll to position [774, 0]
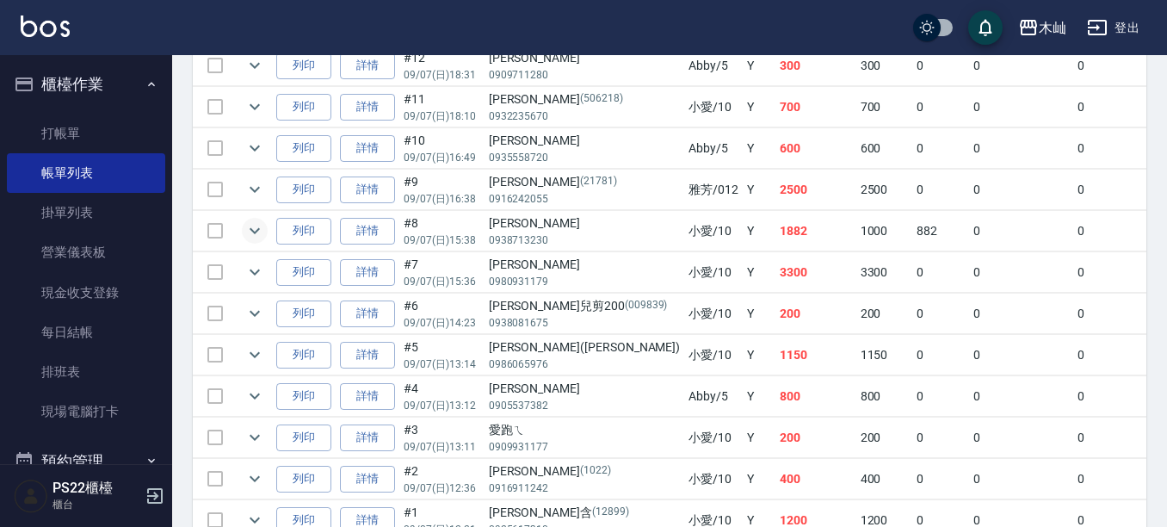
click at [256, 233] on icon "expand row" at bounding box center [254, 230] width 21 height 21
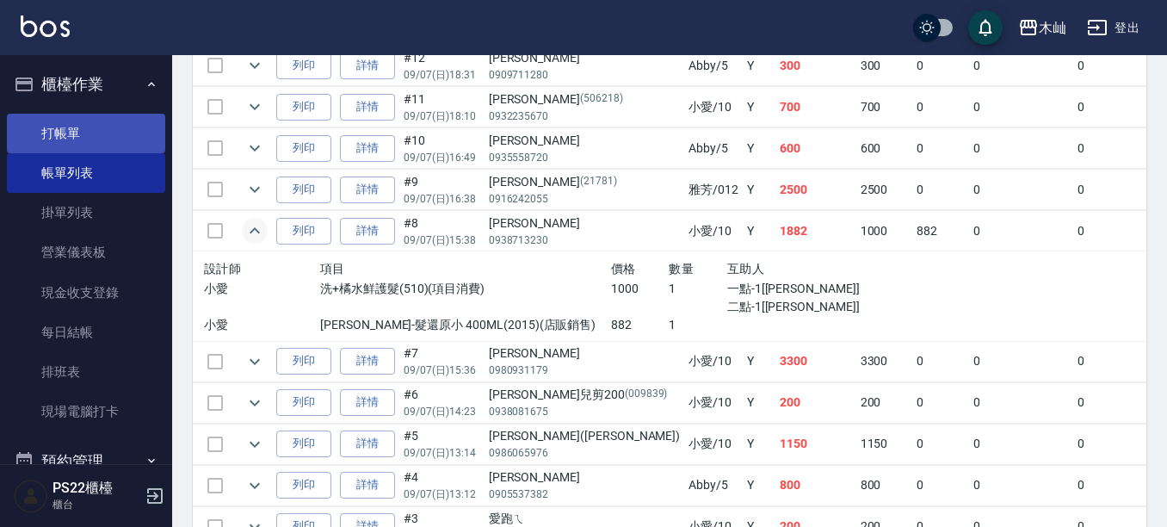
click at [131, 140] on link "打帳單" at bounding box center [86, 134] width 158 height 40
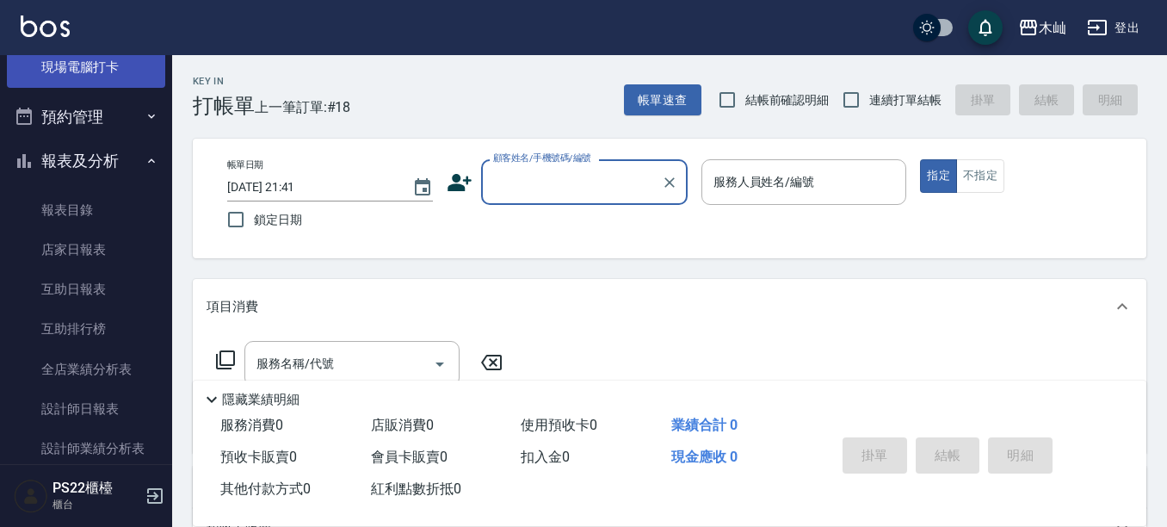
scroll to position [602, 0]
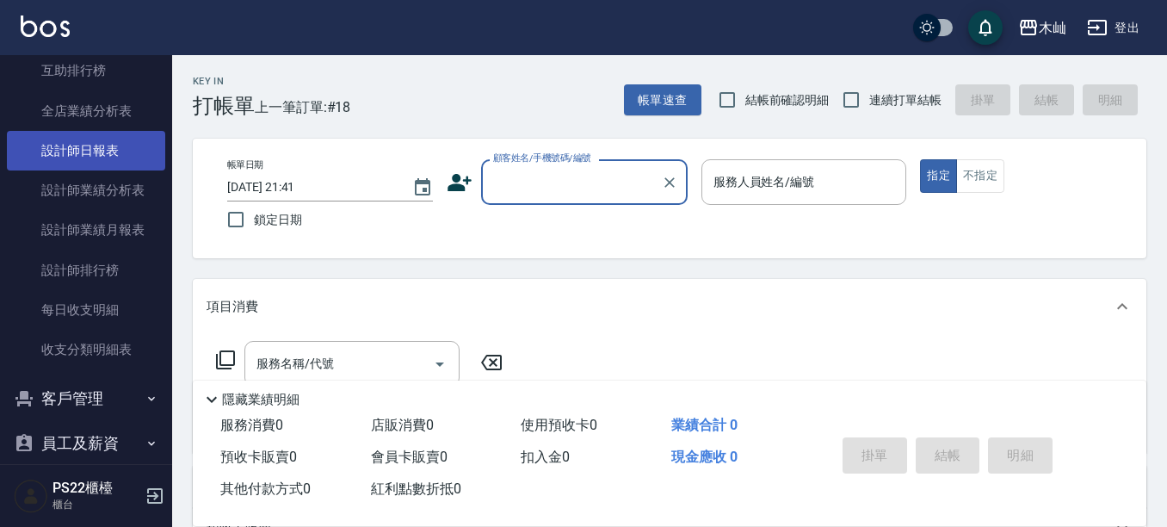
click at [111, 153] on link "設計師日報表" at bounding box center [86, 151] width 158 height 40
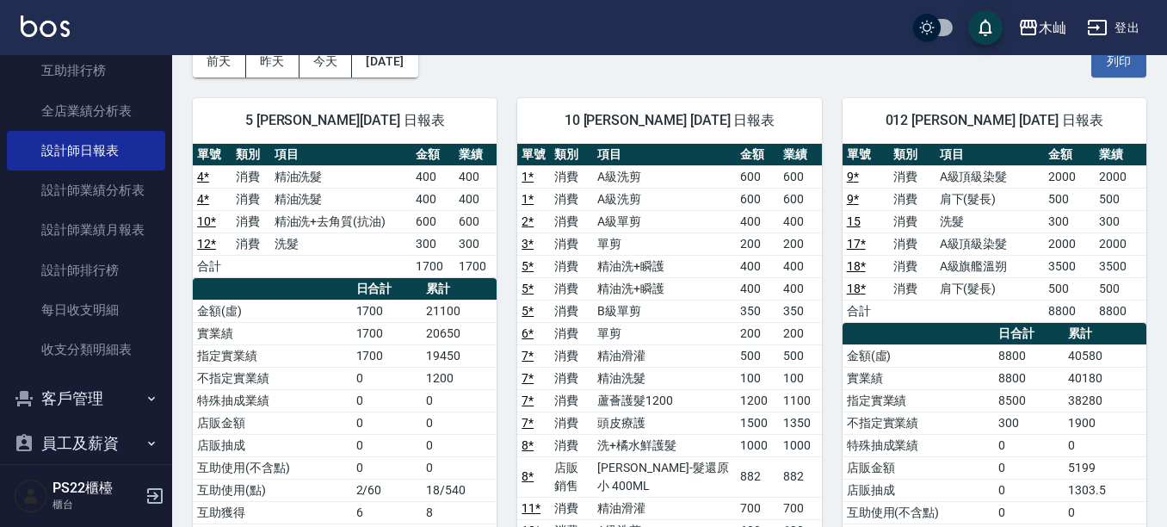
scroll to position [86, 0]
